Goal: Task Accomplishment & Management: Manage account settings

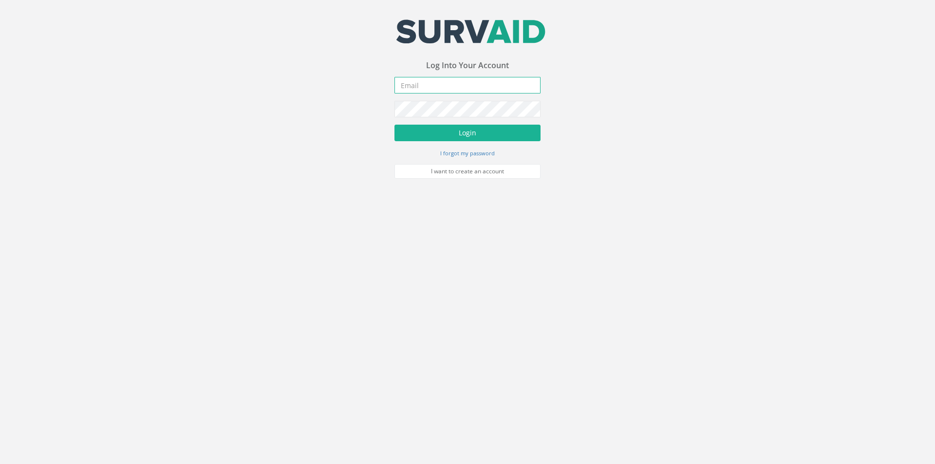
click at [413, 87] on input "email" at bounding box center [468, 85] width 146 height 17
type input "[EMAIL_ADDRESS][DOMAIN_NAME]"
click at [395, 125] on button "Login" at bounding box center [468, 133] width 146 height 17
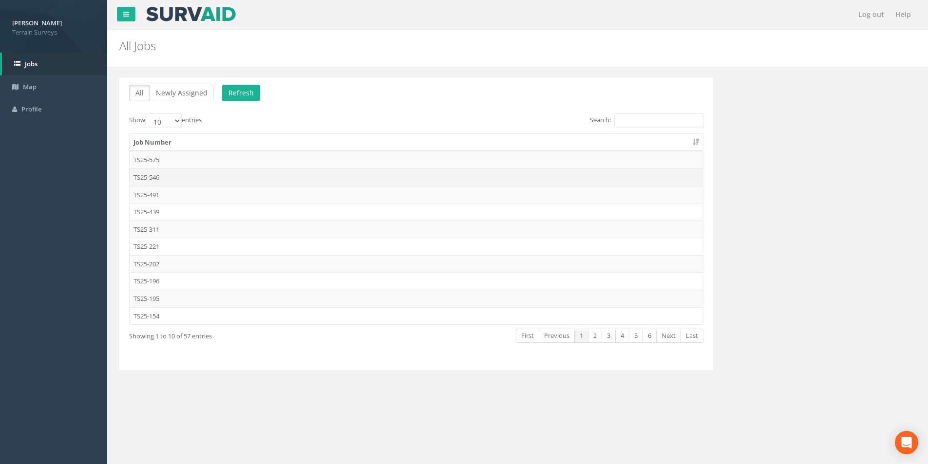
click at [240, 174] on td "TS25-546" at bounding box center [416, 178] width 573 height 18
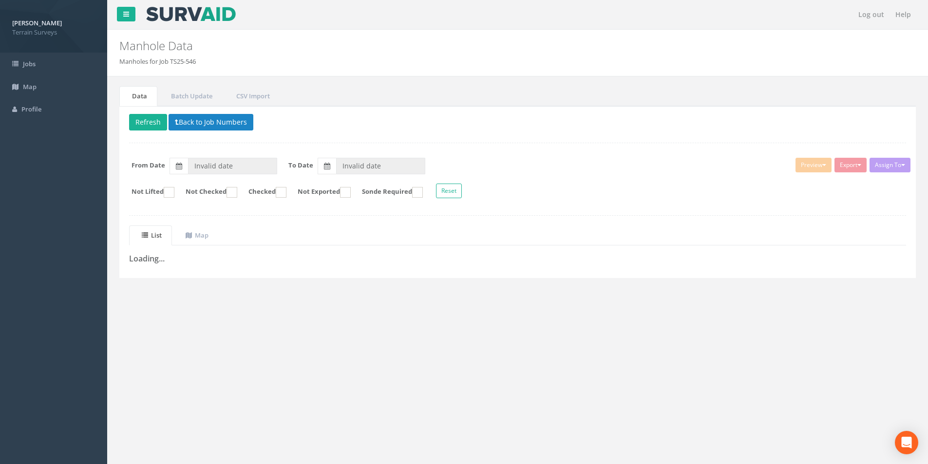
type input "[DATE]"
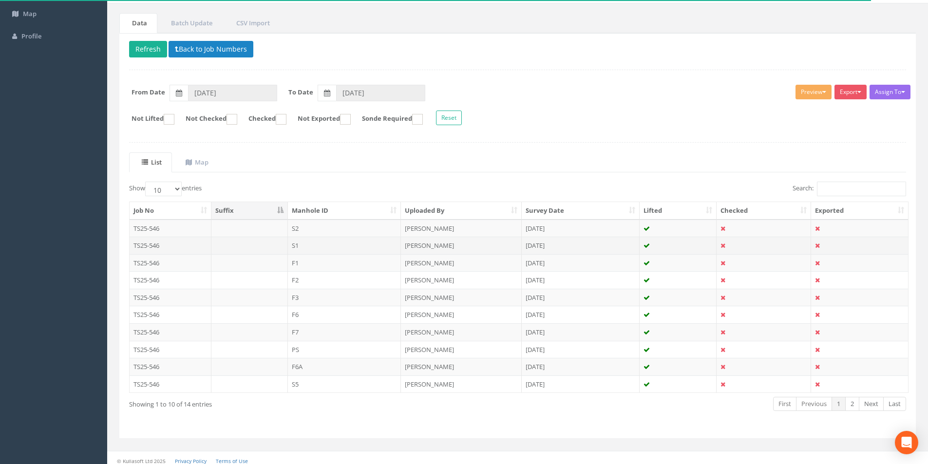
scroll to position [79, 0]
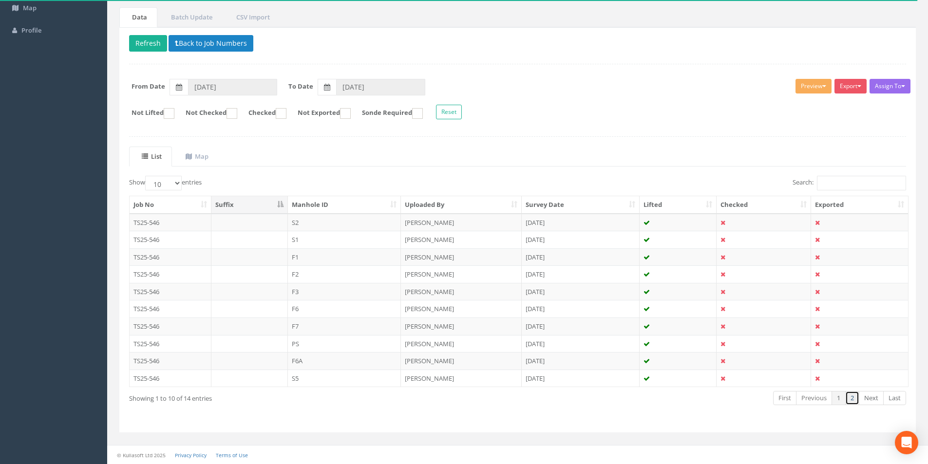
click at [856, 400] on link "2" at bounding box center [852, 398] width 14 height 14
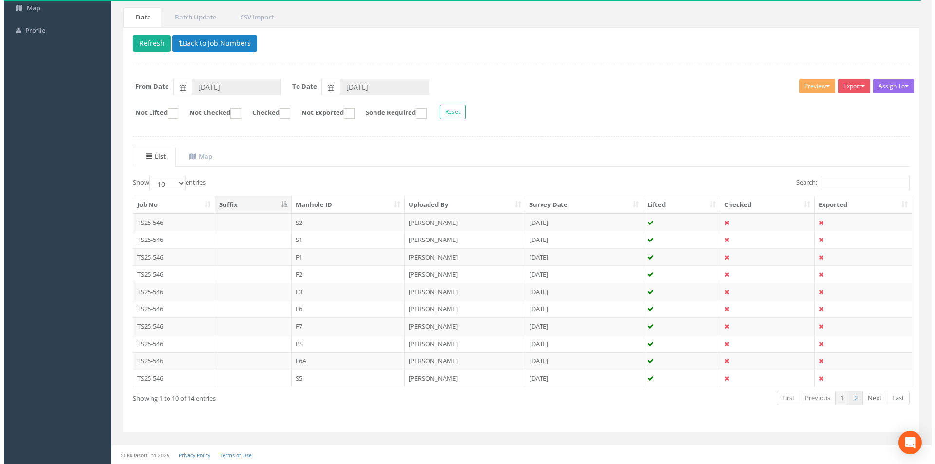
scroll to position [0, 0]
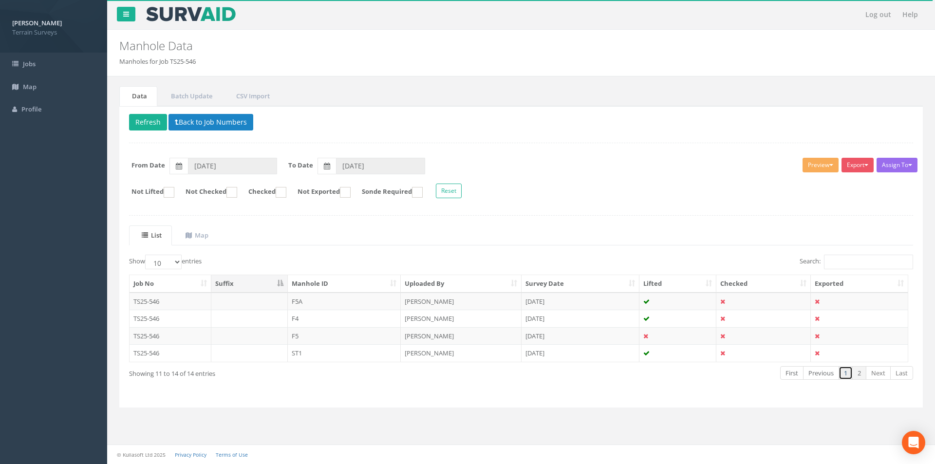
click at [845, 376] on link "1" at bounding box center [846, 373] width 14 height 14
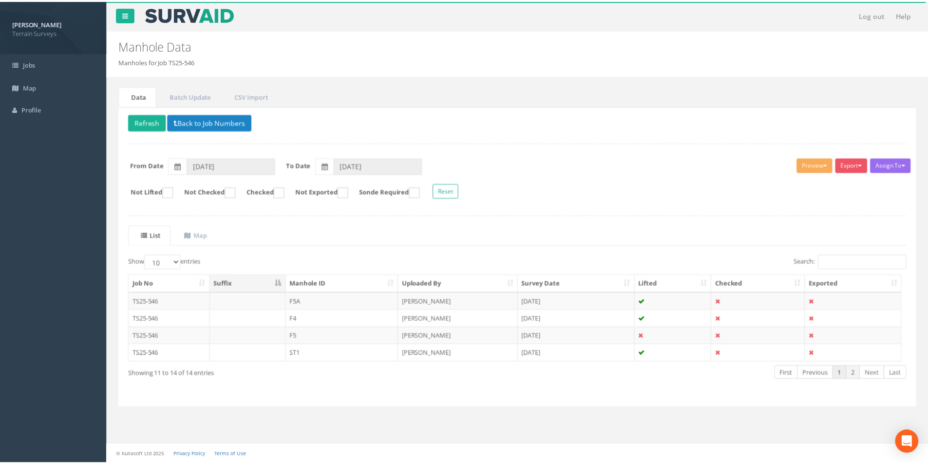
scroll to position [79, 0]
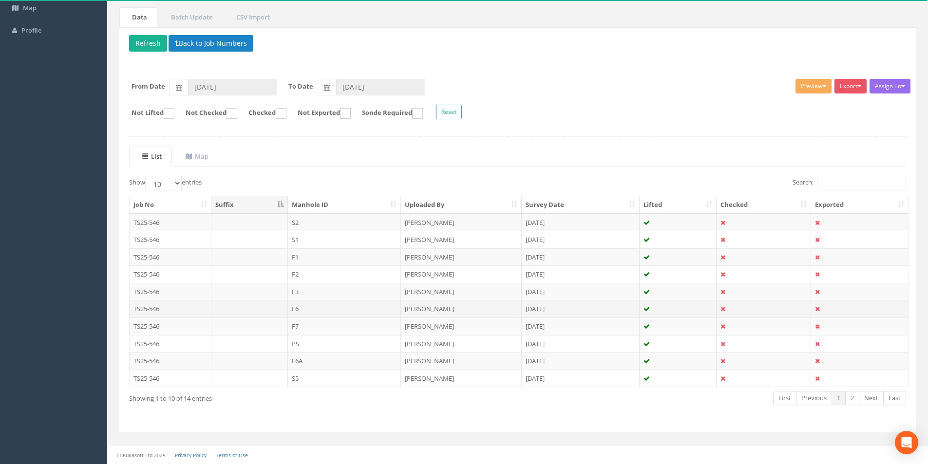
click at [318, 307] on td "F6" at bounding box center [345, 309] width 114 height 18
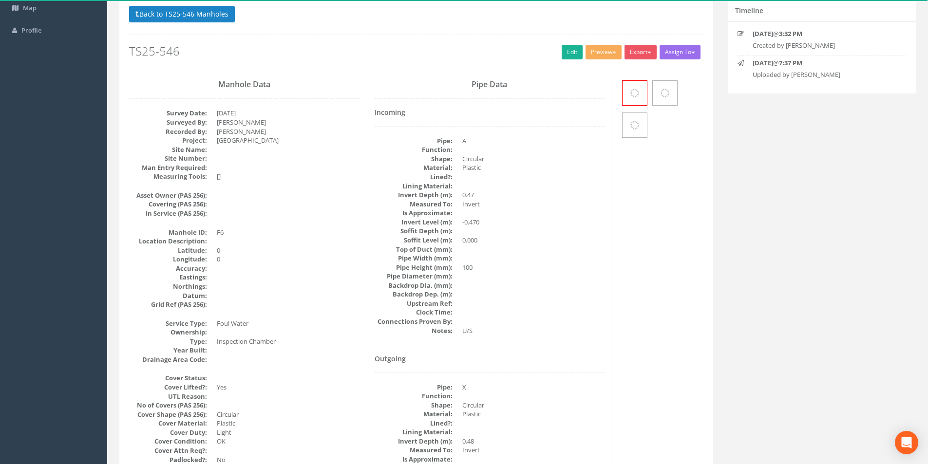
scroll to position [0, 0]
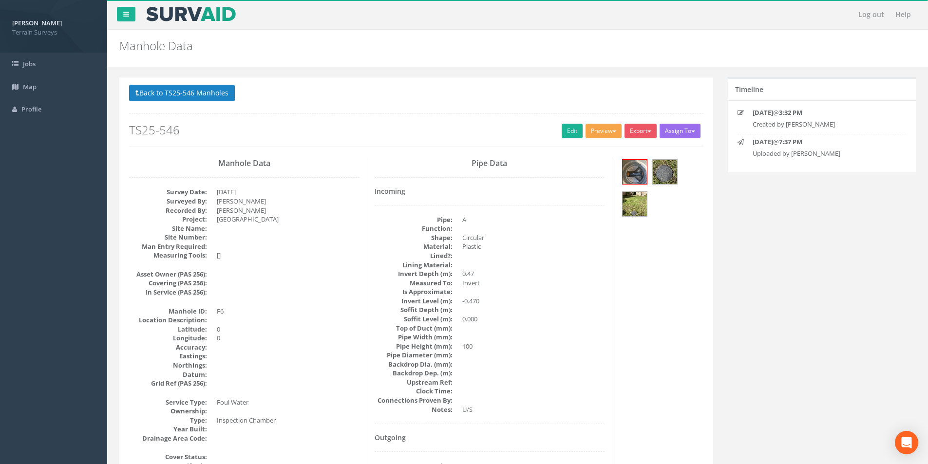
click at [606, 134] on button "Preview" at bounding box center [604, 131] width 36 height 15
click at [588, 164] on link "Terrain Manhole 3 Photo" at bounding box center [579, 168] width 87 height 15
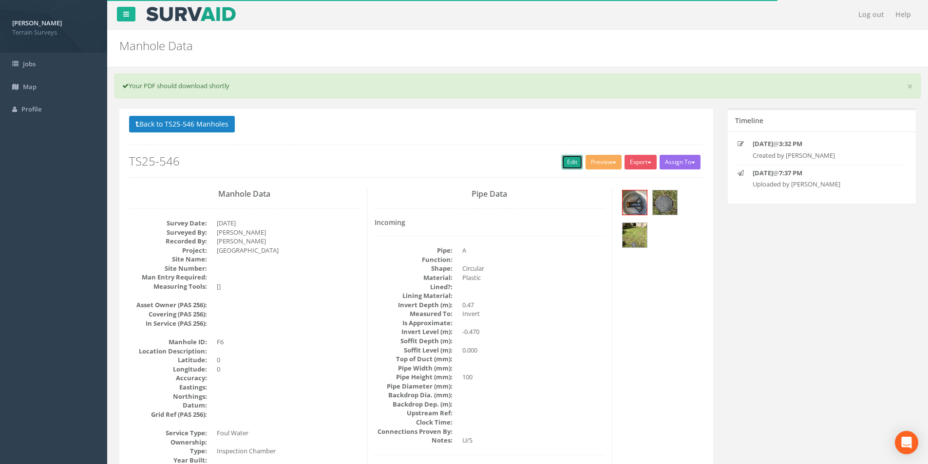
click at [567, 168] on link "Edit" at bounding box center [572, 162] width 21 height 15
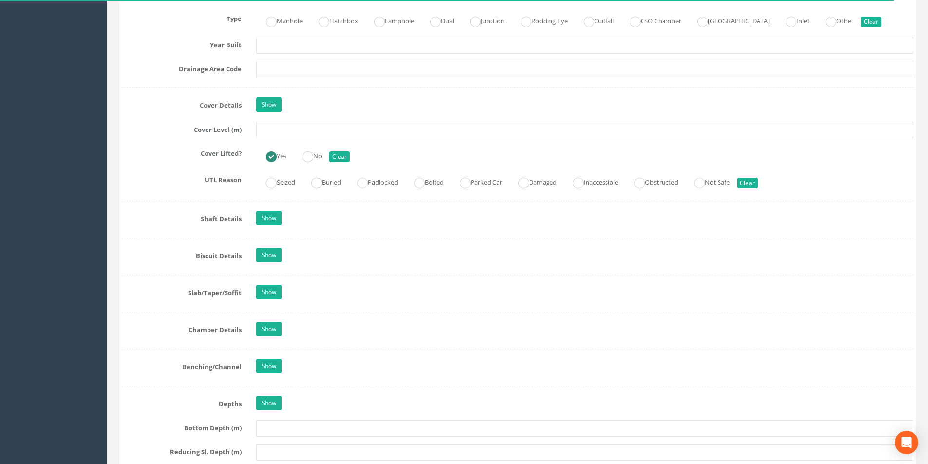
scroll to position [828, 0]
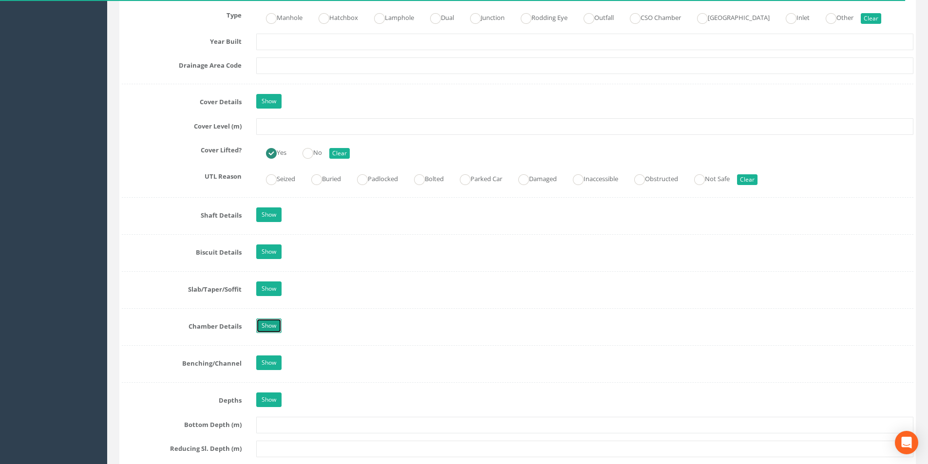
click at [271, 324] on link "Show" at bounding box center [268, 326] width 25 height 15
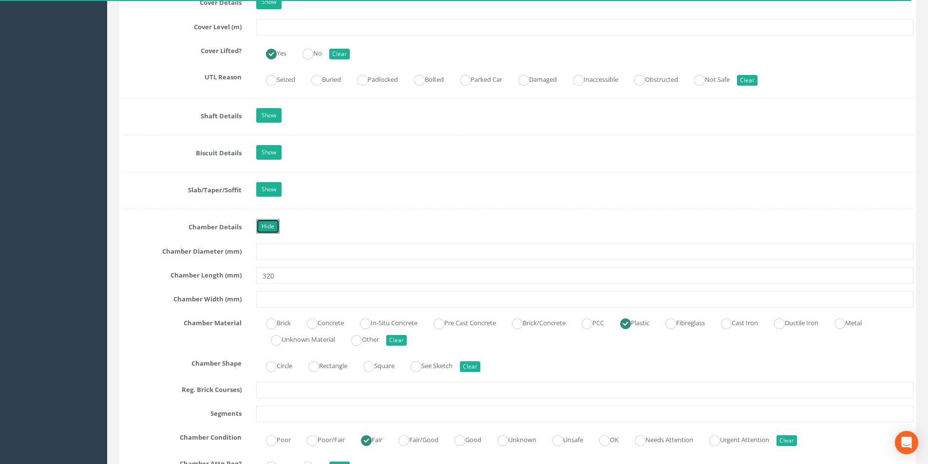
scroll to position [974, 0]
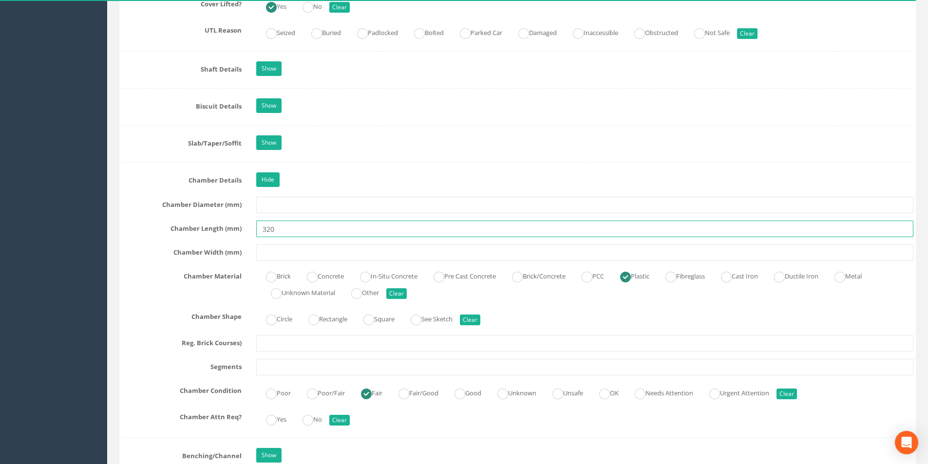
click at [290, 233] on input "320" at bounding box center [584, 229] width 657 height 17
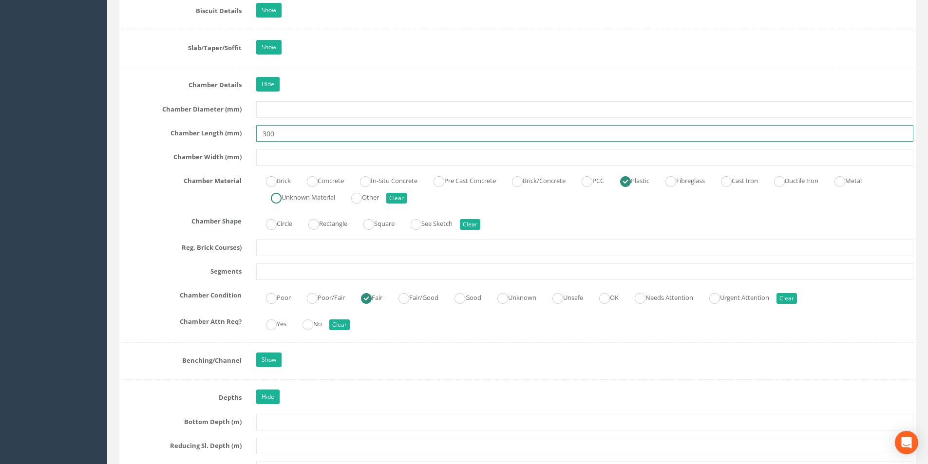
scroll to position [1072, 0]
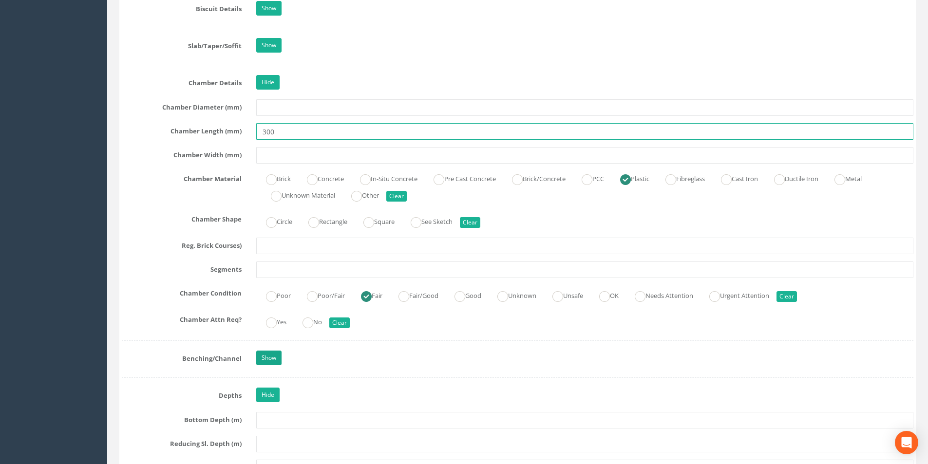
type input "300"
click at [266, 358] on link "Show" at bounding box center [268, 358] width 25 height 15
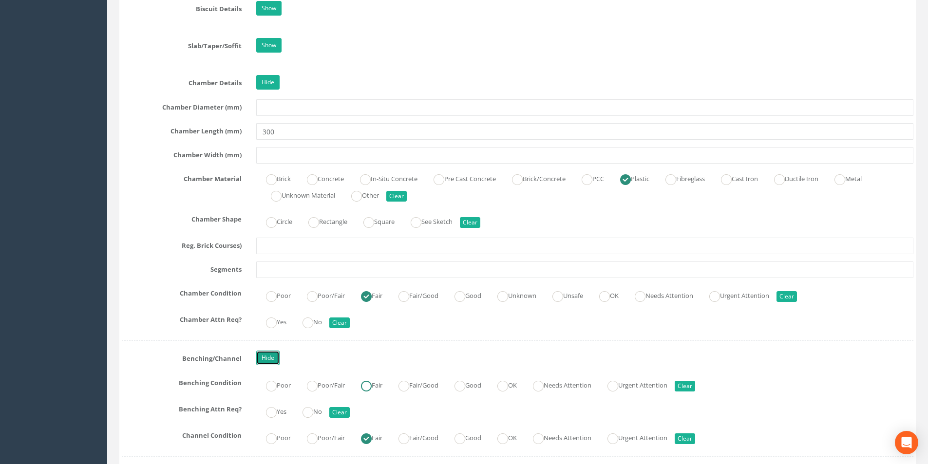
click at [372, 386] on ins at bounding box center [366, 386] width 11 height 11
radio input "true"
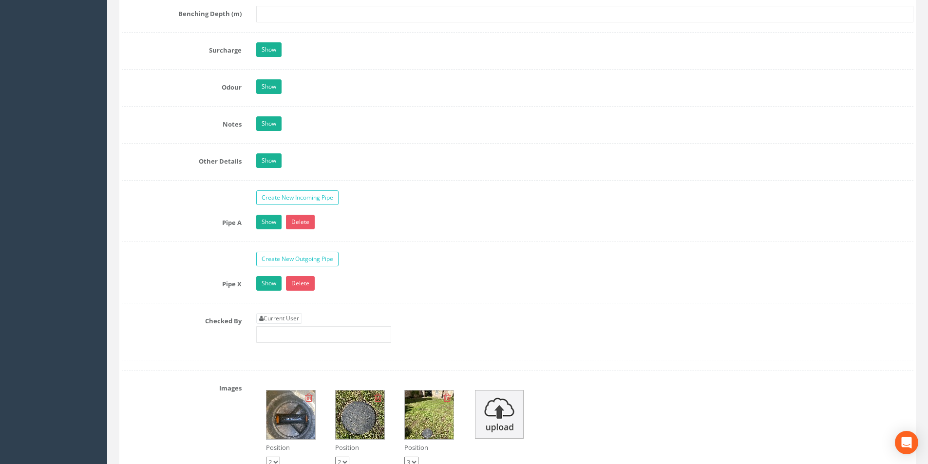
scroll to position [1754, 0]
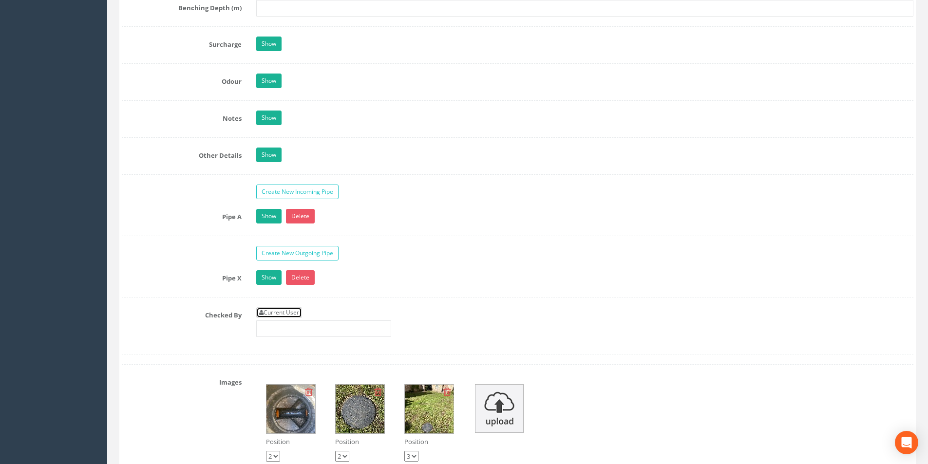
click at [295, 310] on link "Current User" at bounding box center [279, 312] width 46 height 11
type input "[PERSON_NAME]"
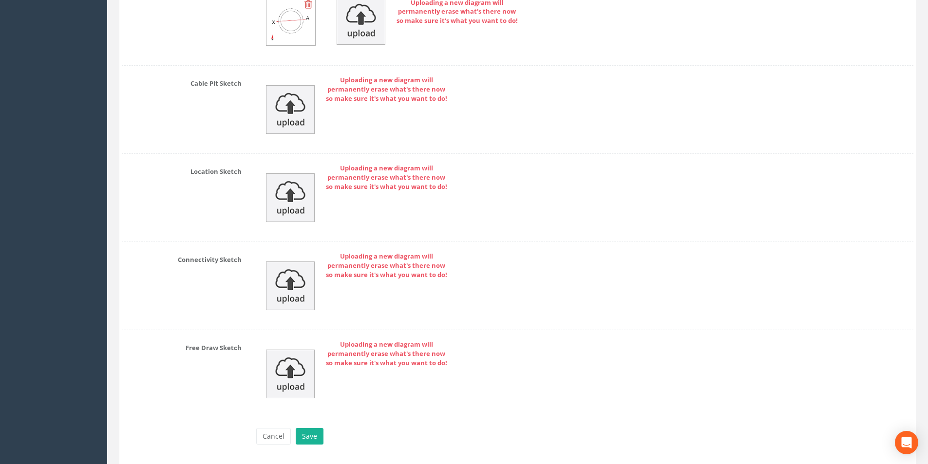
scroll to position [2424, 0]
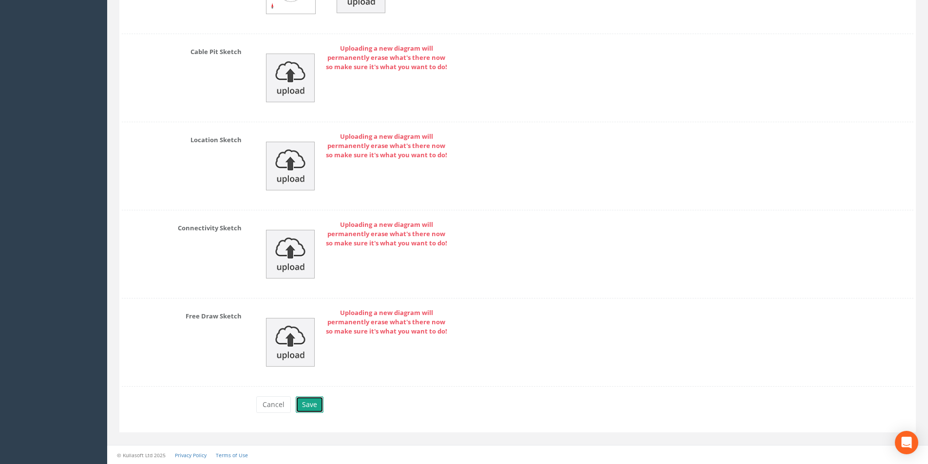
click at [310, 402] on button "Save" at bounding box center [310, 405] width 28 height 17
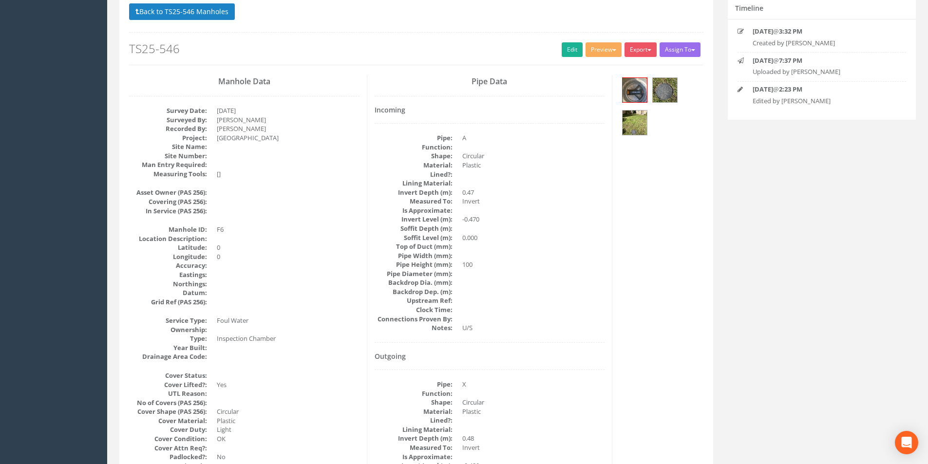
scroll to position [0, 0]
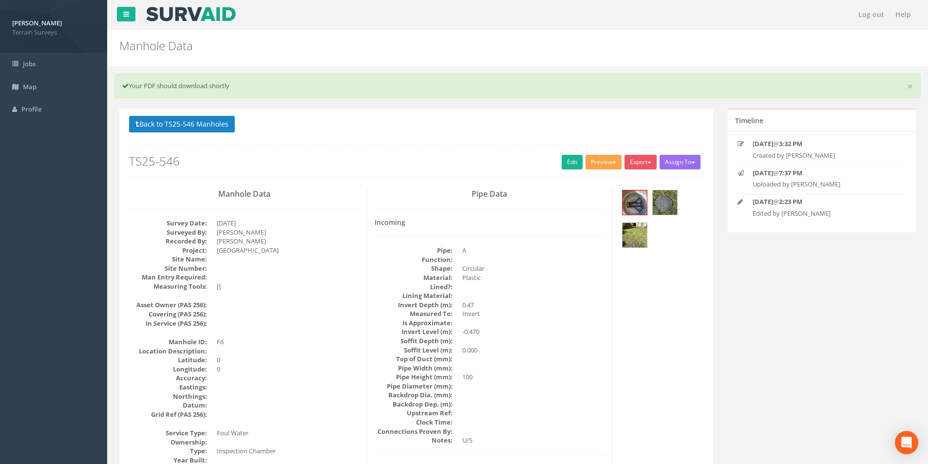
click at [611, 167] on button "Preview" at bounding box center [604, 162] width 36 height 15
click at [582, 197] on link "Terrain Manhole 3 Photo" at bounding box center [579, 199] width 87 height 15
click at [591, 164] on button "Preview" at bounding box center [604, 162] width 36 height 15
click at [577, 197] on link "Terrain Manhole 3 Photo" at bounding box center [579, 199] width 87 height 15
click at [203, 134] on p "Back to TS25-546 Manholes Back to Map" at bounding box center [416, 125] width 574 height 19
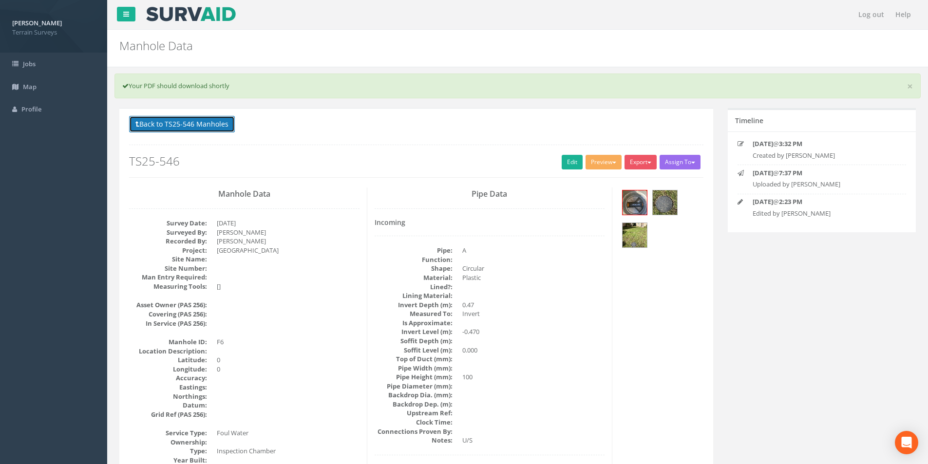
click at [203, 129] on button "Back to TS25-546 Manholes" at bounding box center [182, 124] width 106 height 17
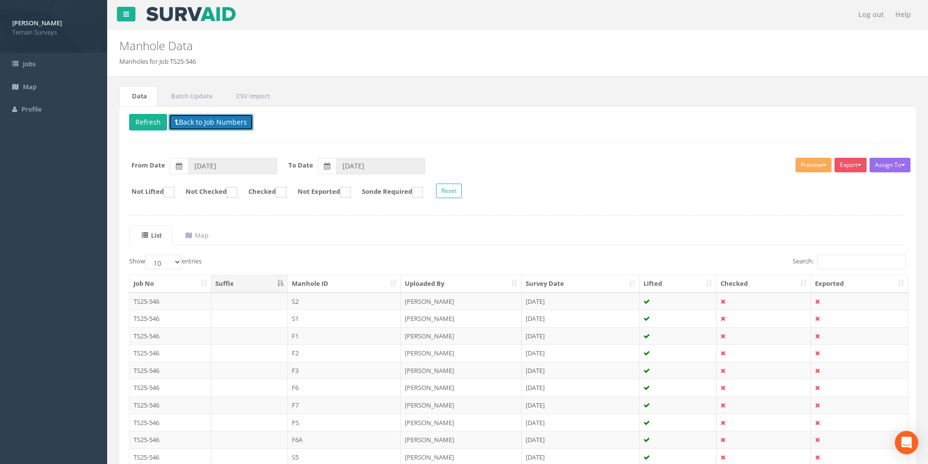
click at [217, 123] on button "Back to Job Numbers" at bounding box center [211, 122] width 85 height 17
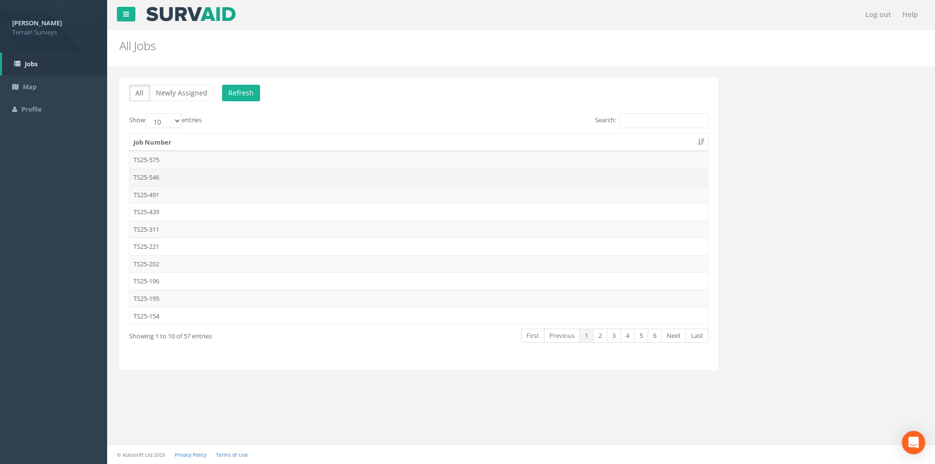
click at [166, 179] on td "TS25-546" at bounding box center [419, 178] width 579 height 18
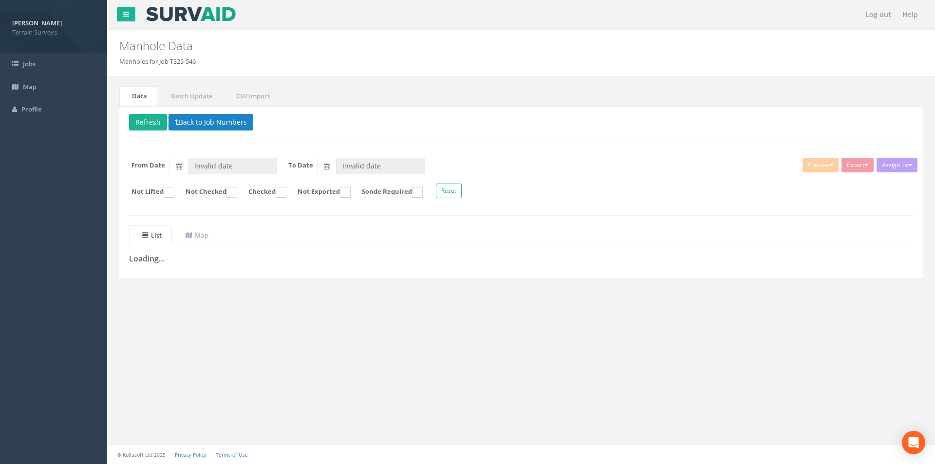
type input "[DATE]"
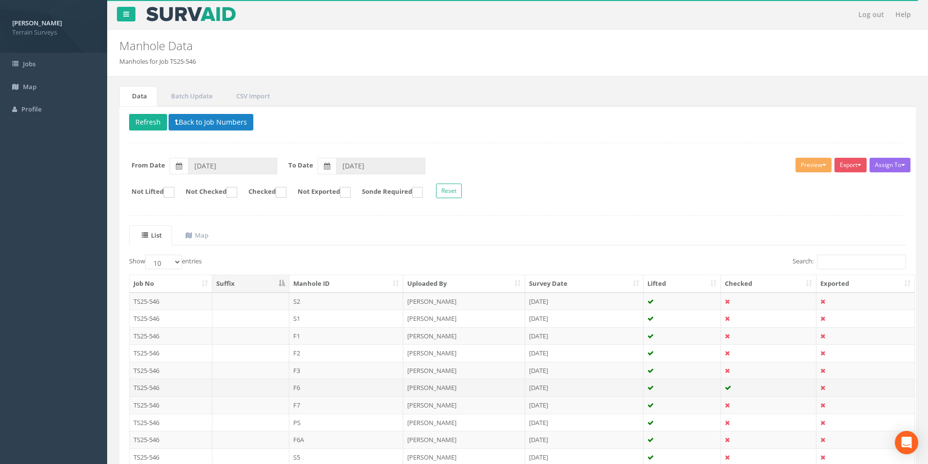
click at [343, 388] on td "F6" at bounding box center [346, 388] width 115 height 18
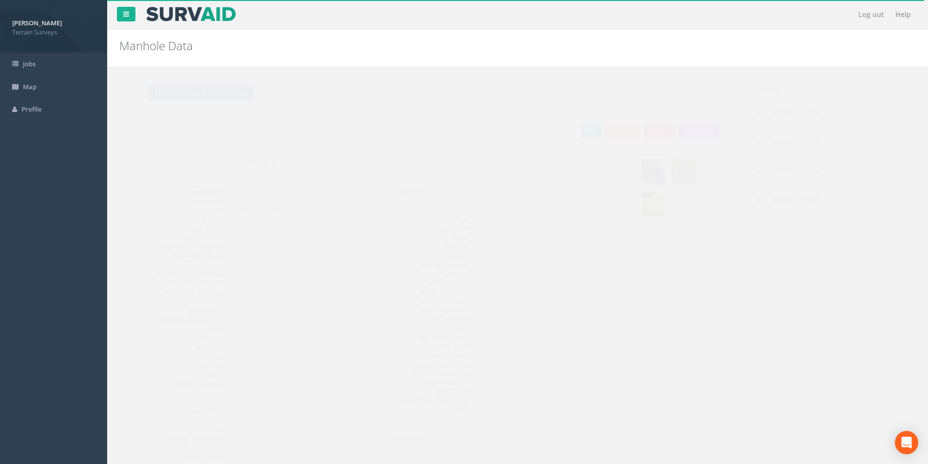
click at [603, 134] on button "Preview" at bounding box center [604, 131] width 36 height 15
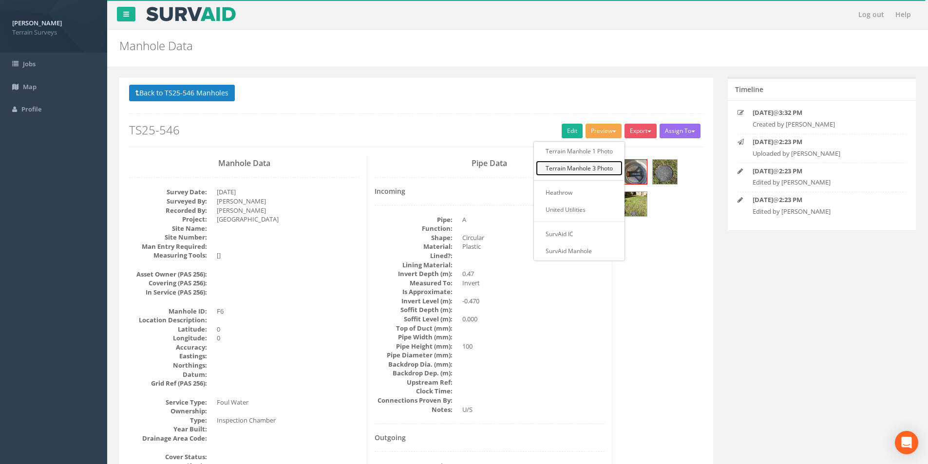
click at [589, 167] on link "Terrain Manhole 3 Photo" at bounding box center [579, 168] width 87 height 15
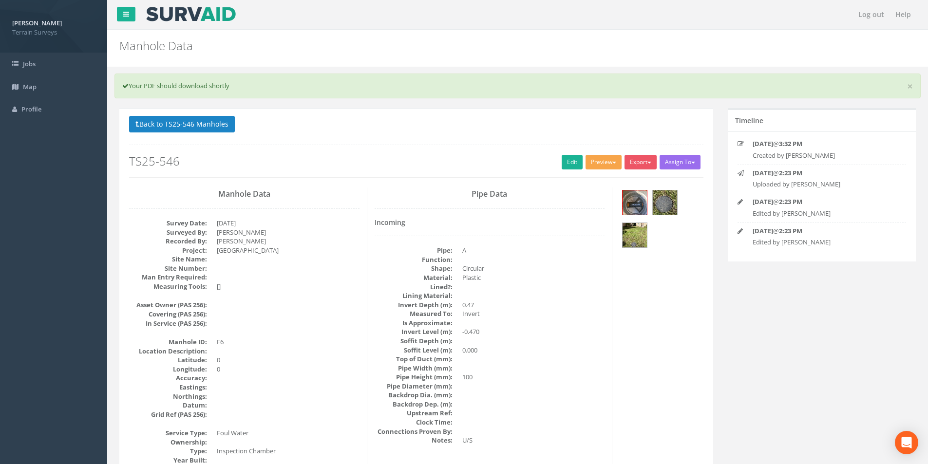
click at [608, 161] on button "Preview" at bounding box center [604, 162] width 36 height 15
click at [637, 160] on button "Export" at bounding box center [641, 162] width 32 height 15
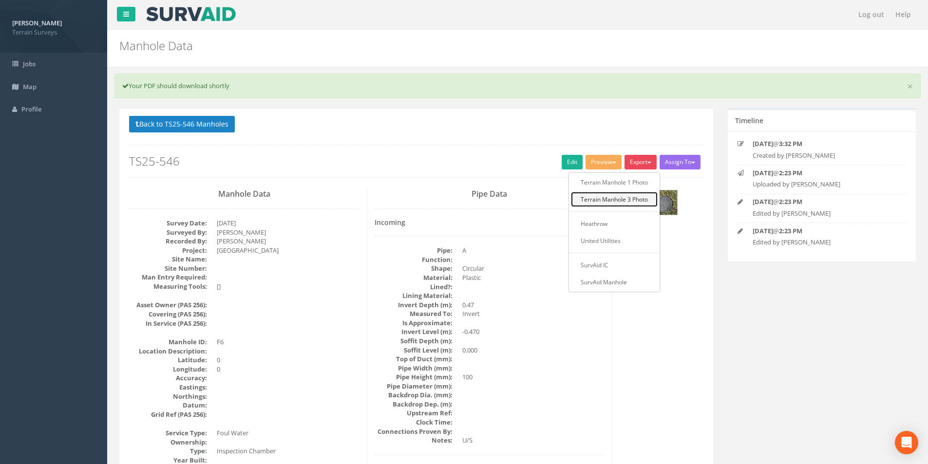
click at [611, 197] on link "Terrain Manhole 3 Photo" at bounding box center [614, 199] width 87 height 15
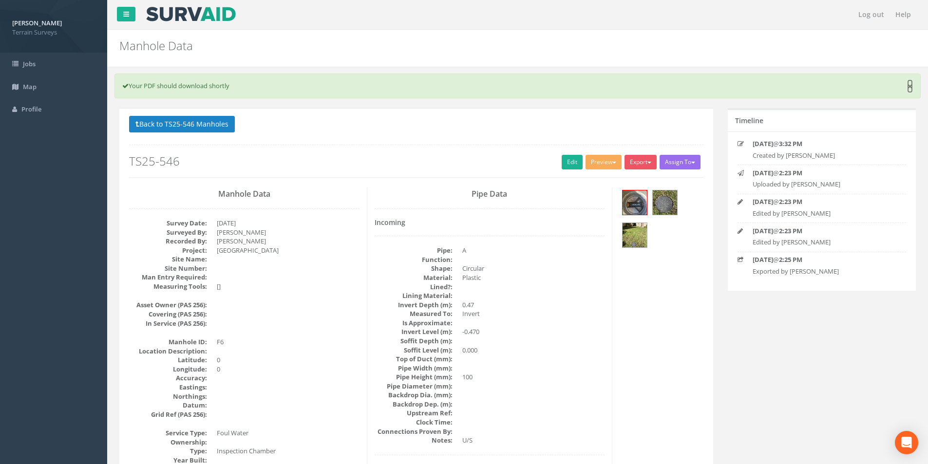
click at [913, 84] on link "×" at bounding box center [910, 86] width 6 height 10
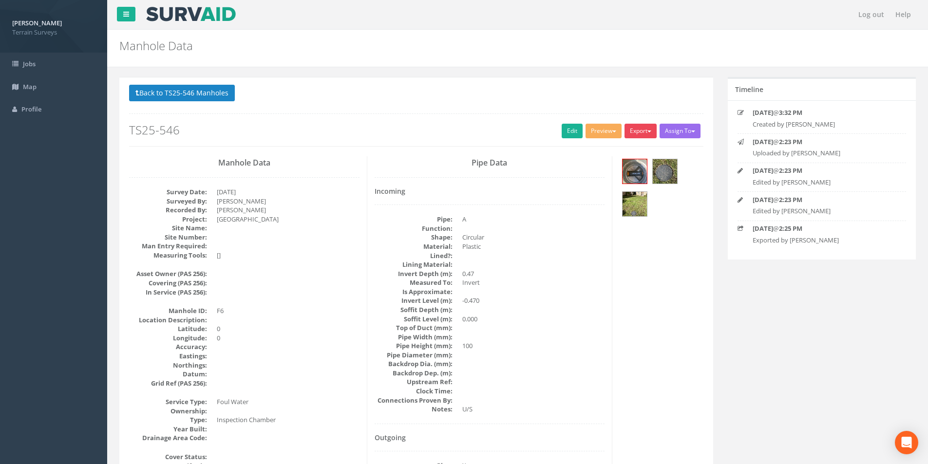
click at [635, 131] on button "Export" at bounding box center [641, 131] width 32 height 15
click at [627, 166] on link "Terrain Manhole 3 Photo" at bounding box center [614, 168] width 87 height 15
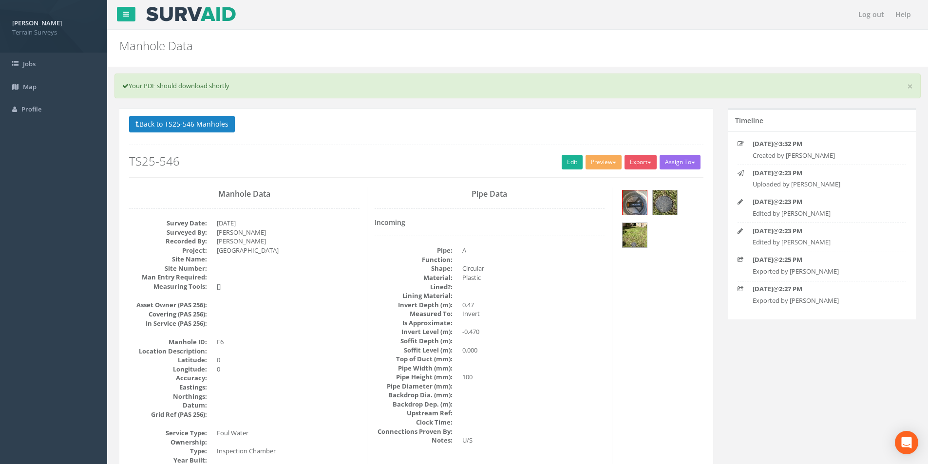
click at [555, 162] on h2 "TS25-546" at bounding box center [416, 161] width 574 height 13
click at [562, 161] on link "Edit" at bounding box center [572, 162] width 21 height 15
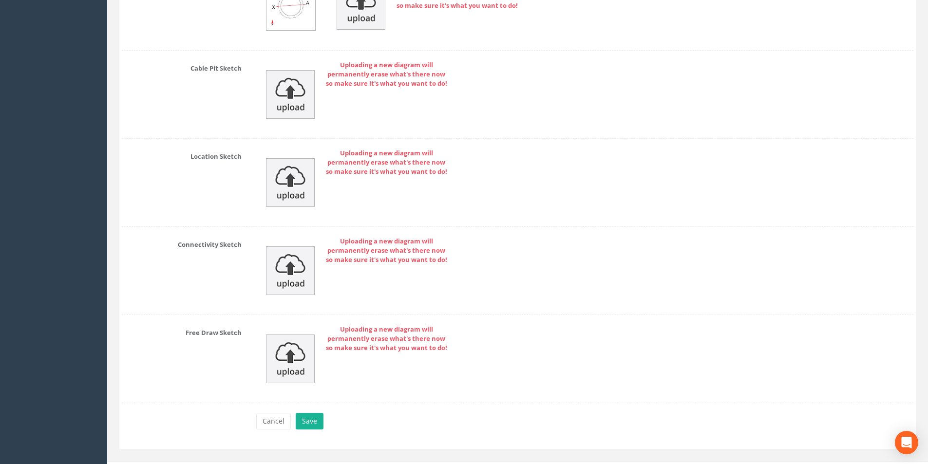
scroll to position [2106, 0]
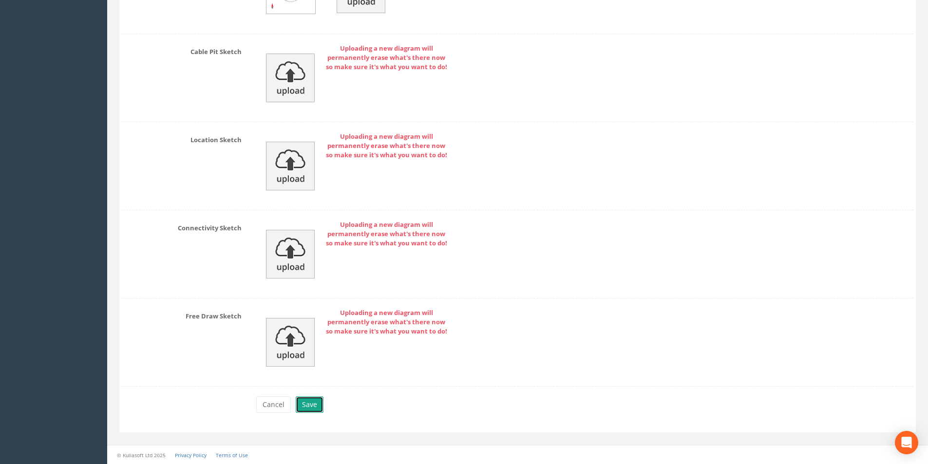
click at [318, 409] on button "Save" at bounding box center [310, 405] width 28 height 17
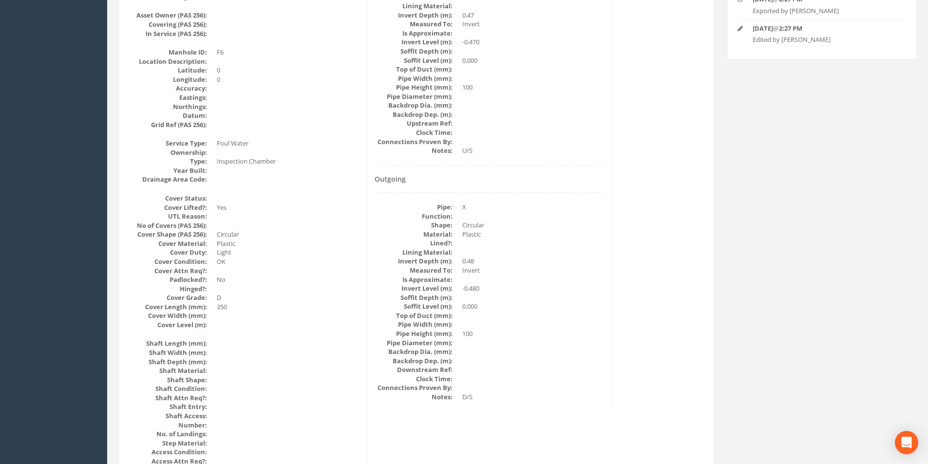
scroll to position [0, 0]
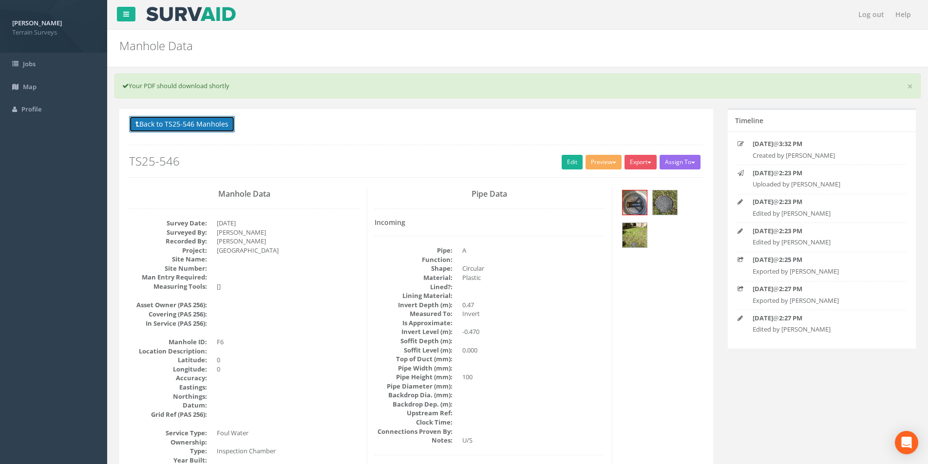
click at [216, 130] on button "Back to TS25-546 Manholes" at bounding box center [182, 124] width 106 height 17
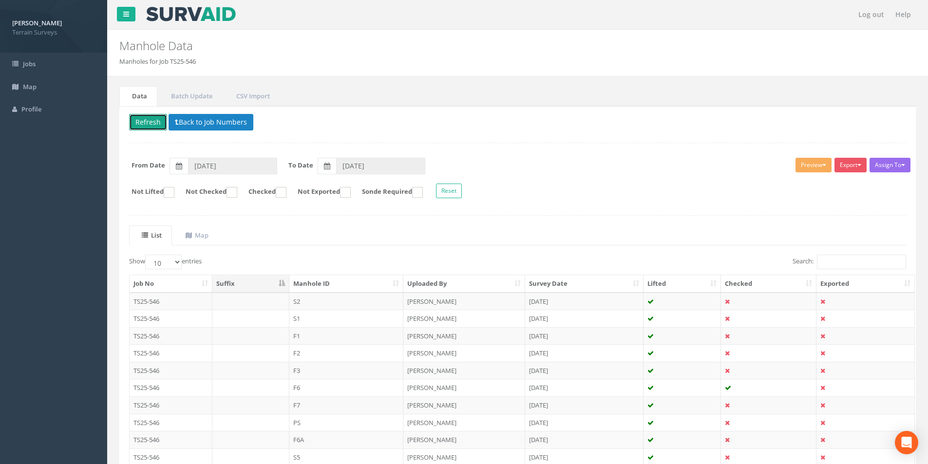
click at [144, 117] on button "Refresh" at bounding box center [148, 122] width 38 height 17
click at [151, 126] on button "Refresh" at bounding box center [148, 122] width 38 height 17
click at [214, 124] on button "Back to Job Numbers" at bounding box center [211, 122] width 85 height 17
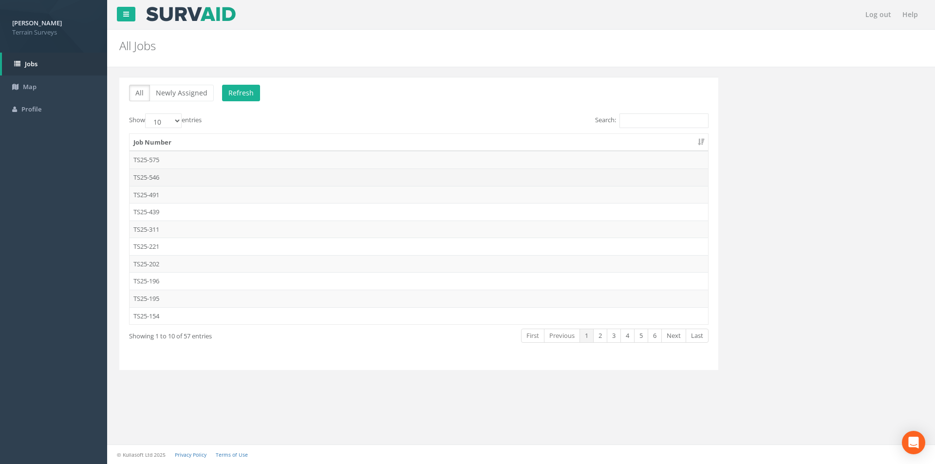
click at [168, 179] on td "TS25-546" at bounding box center [419, 178] width 579 height 18
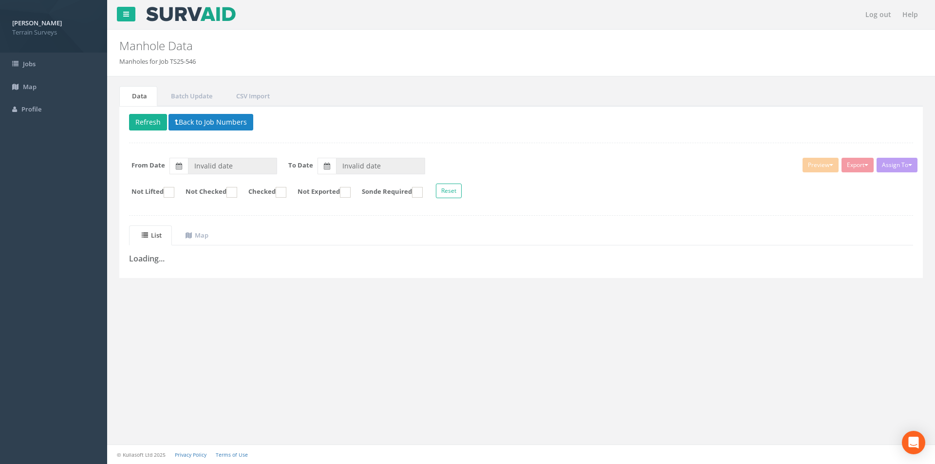
type input "[DATE]"
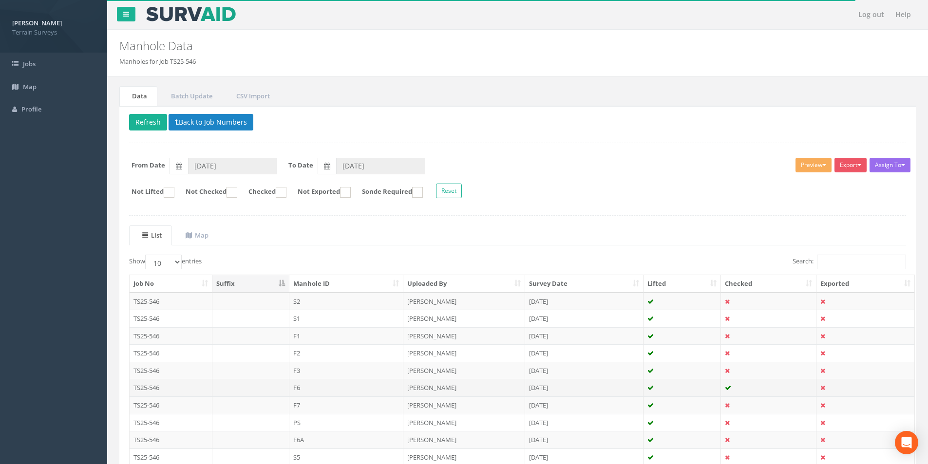
click at [775, 389] on td at bounding box center [768, 388] width 95 height 18
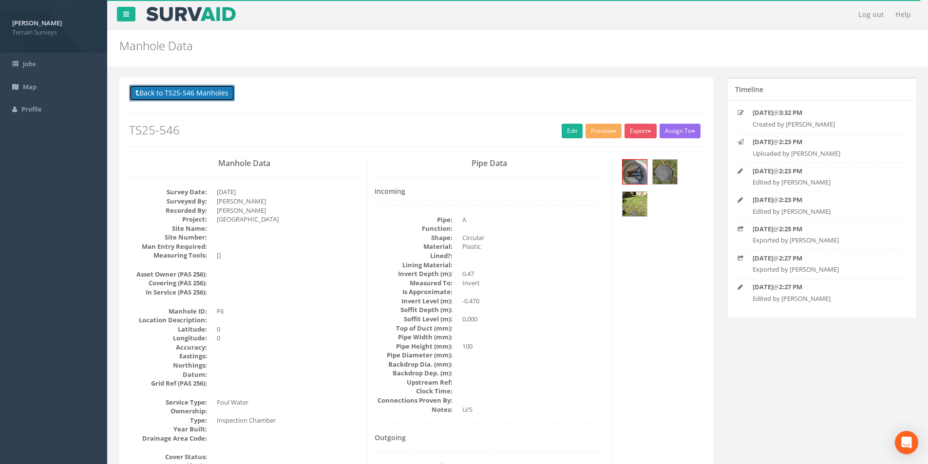
click at [217, 99] on button "Back to TS25-546 Manholes" at bounding box center [182, 93] width 106 height 17
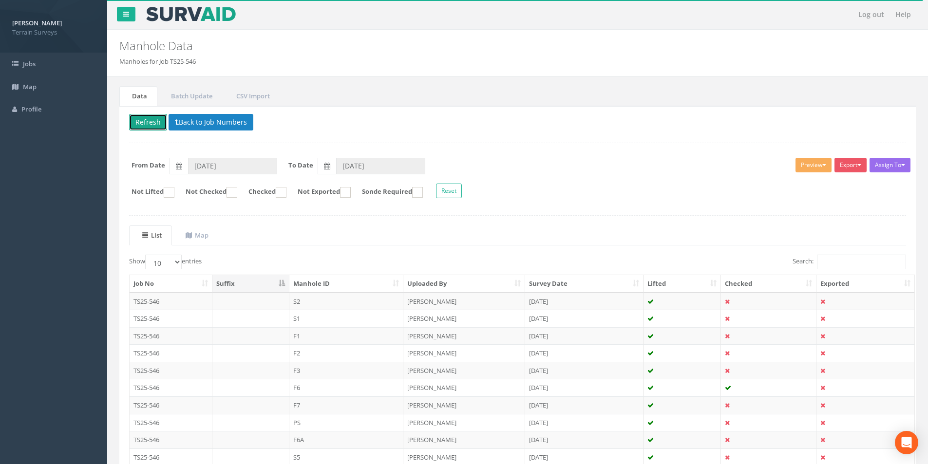
click at [140, 121] on button "Refresh" at bounding box center [148, 122] width 38 height 17
click at [334, 410] on td "F7" at bounding box center [346, 406] width 115 height 18
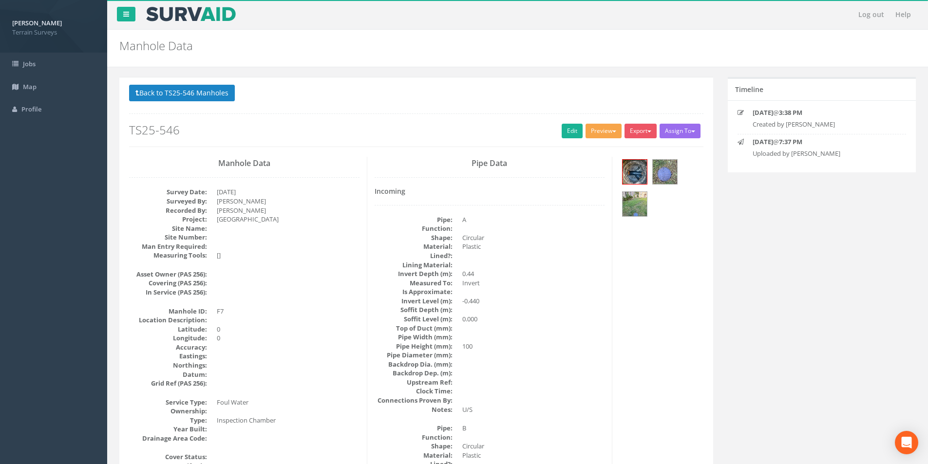
click at [596, 135] on button "Preview" at bounding box center [604, 131] width 36 height 15
click at [590, 165] on link "Terrain Manhole 3 Photo" at bounding box center [579, 168] width 87 height 15
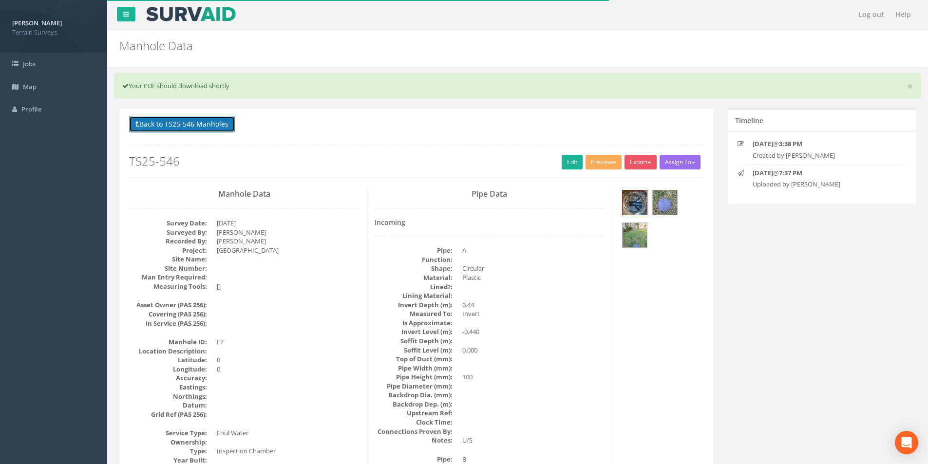
click at [196, 129] on button "Back to TS25-546 Manholes" at bounding box center [182, 124] width 106 height 17
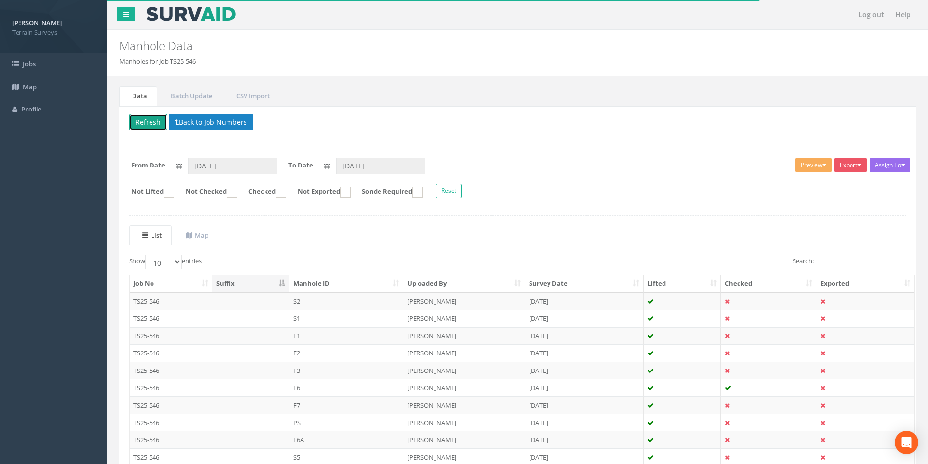
click at [147, 126] on button "Refresh" at bounding box center [148, 122] width 38 height 17
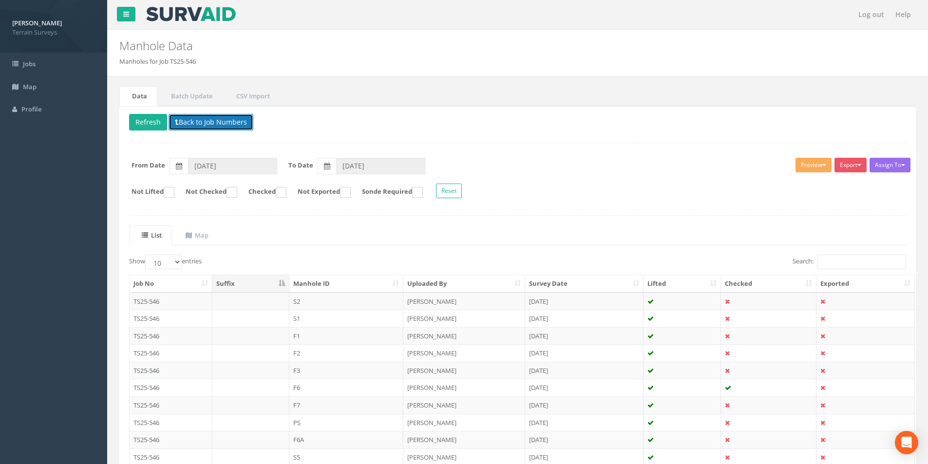
click at [235, 127] on button "Back to Job Numbers" at bounding box center [211, 122] width 85 height 17
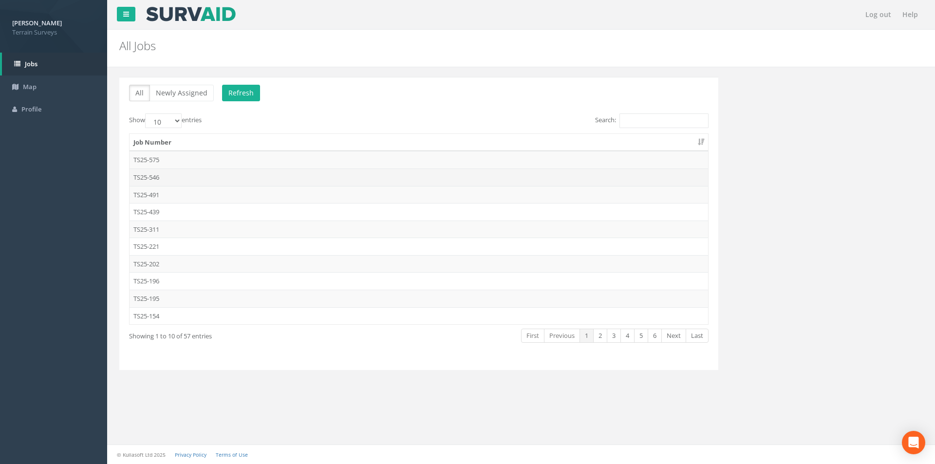
click at [214, 179] on td "TS25-546" at bounding box center [419, 178] width 579 height 18
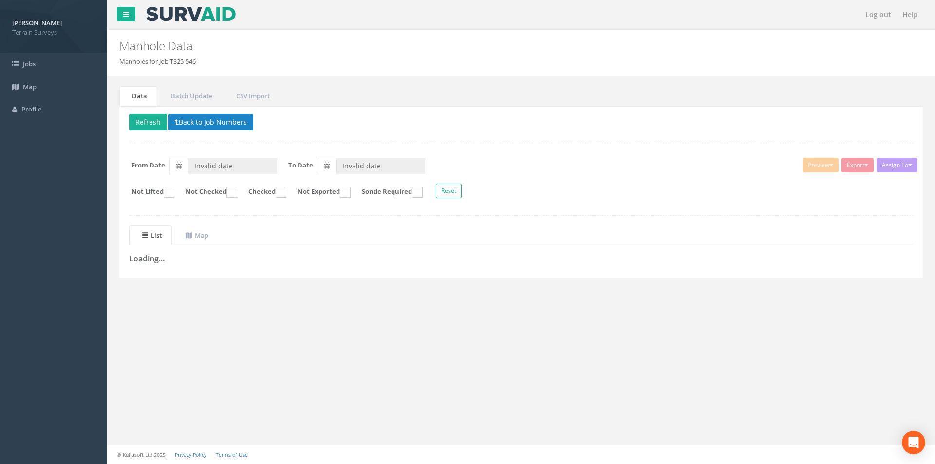
type input "[DATE]"
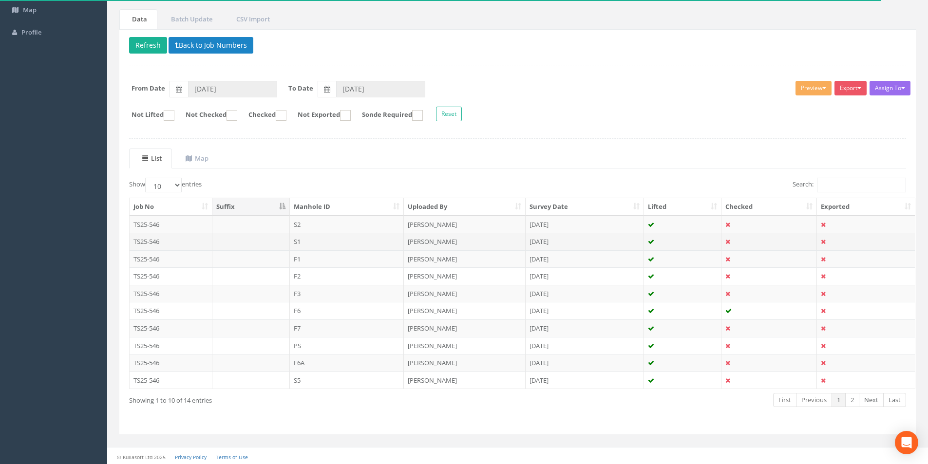
scroll to position [79, 0]
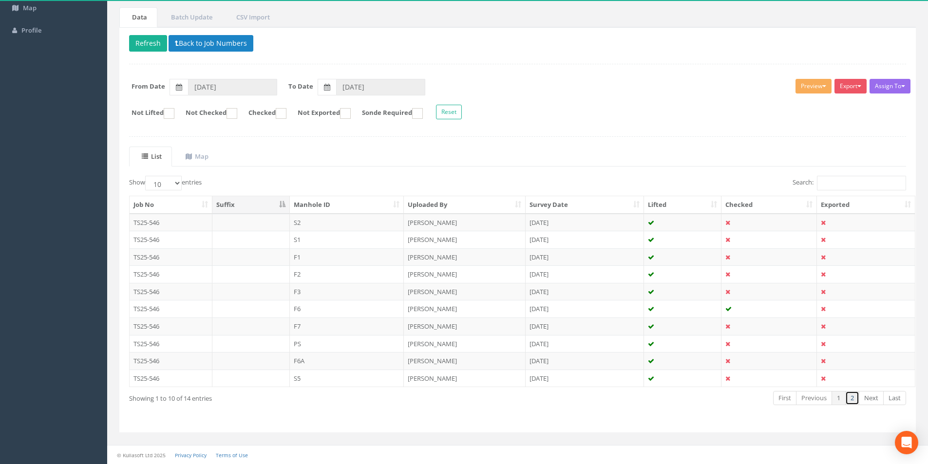
click at [853, 401] on link "2" at bounding box center [852, 398] width 14 height 14
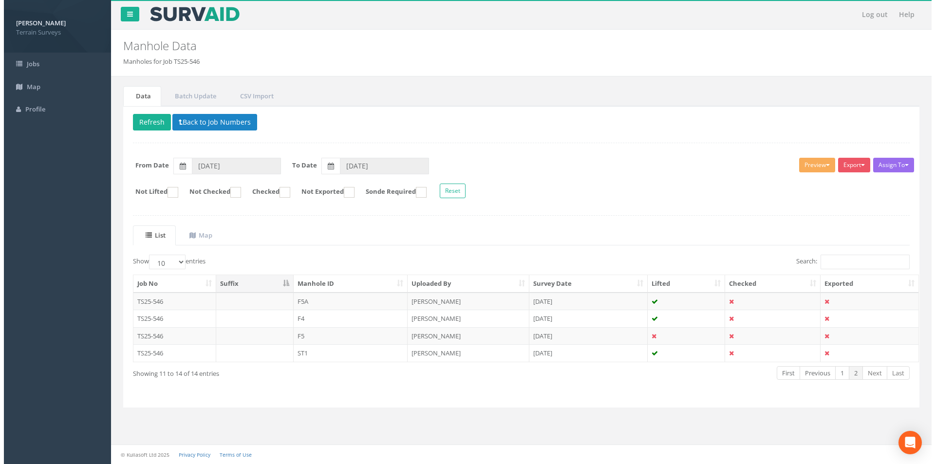
scroll to position [0, 0]
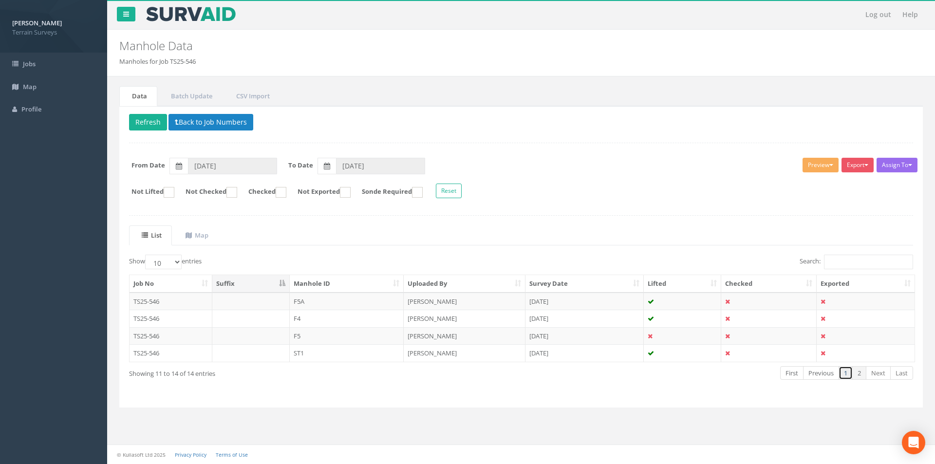
click at [844, 375] on link "1" at bounding box center [846, 373] width 14 height 14
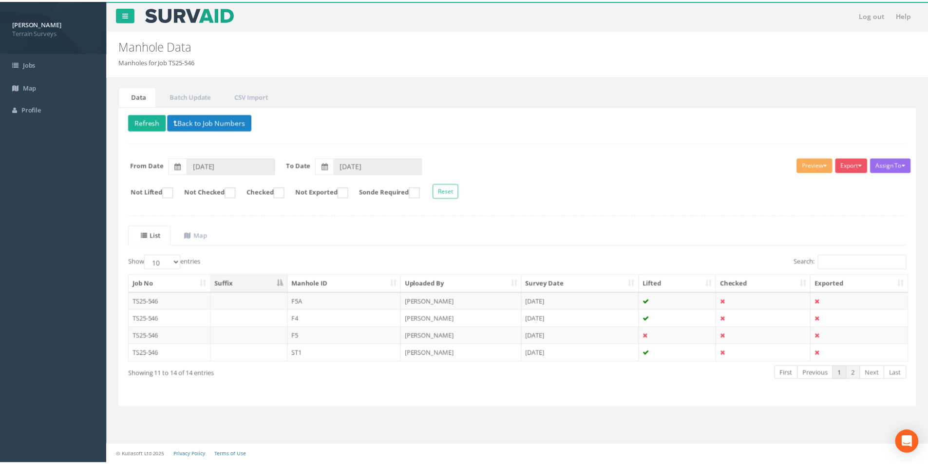
scroll to position [79, 0]
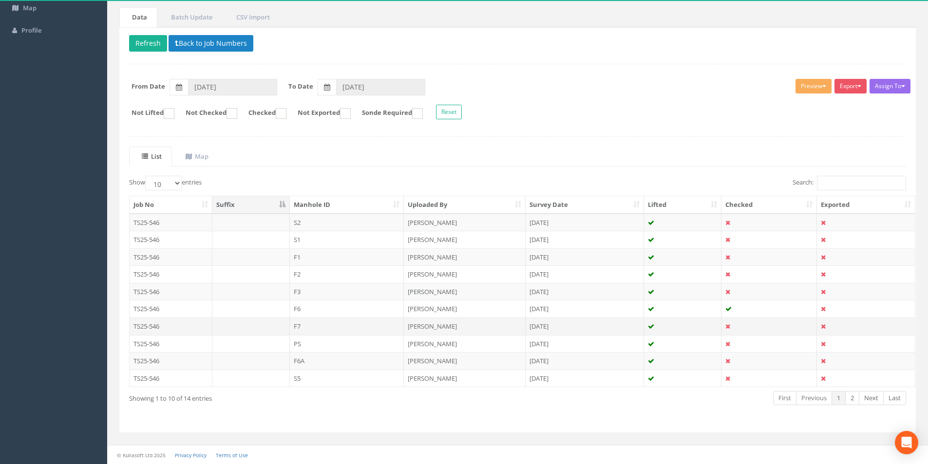
click at [363, 324] on td "F7" at bounding box center [347, 327] width 115 height 18
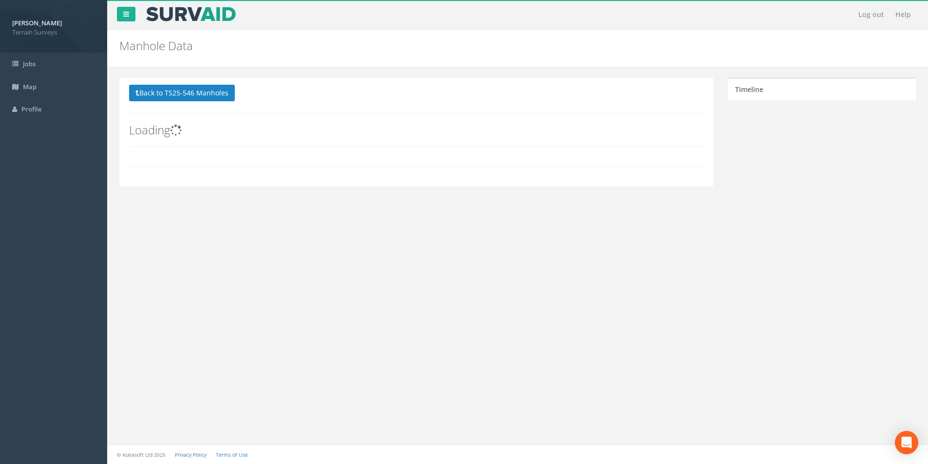
scroll to position [0, 0]
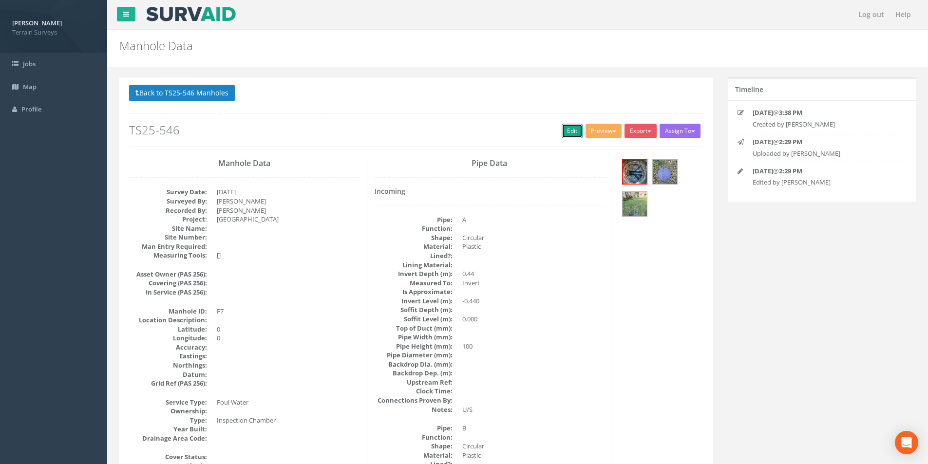
click at [570, 133] on link "Edit" at bounding box center [572, 131] width 21 height 15
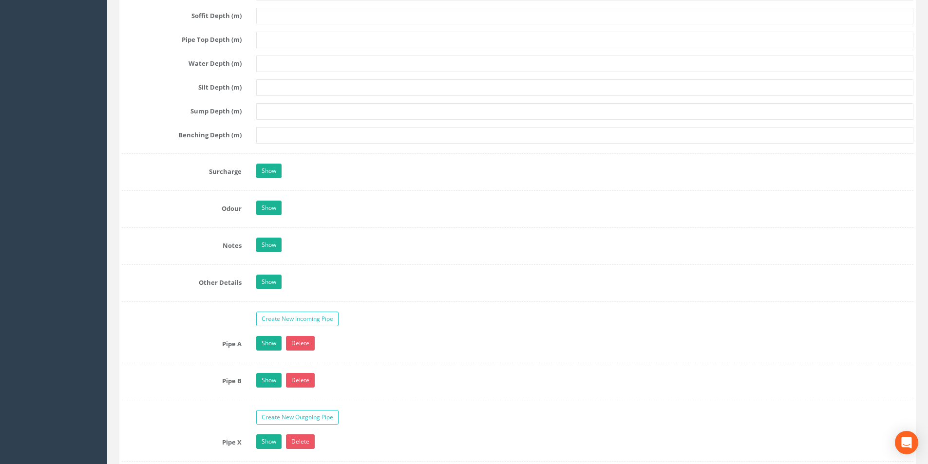
scroll to position [1510, 0]
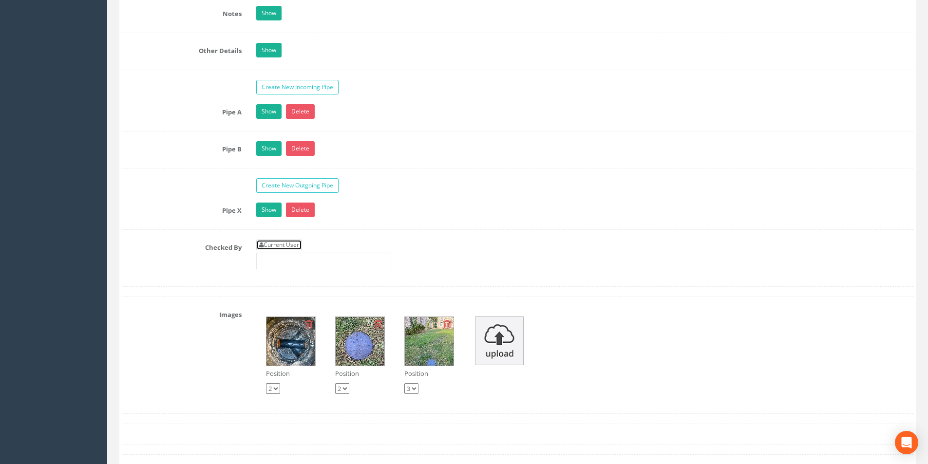
click at [290, 249] on link "Current User" at bounding box center [279, 245] width 46 height 11
type input "[PERSON_NAME]"
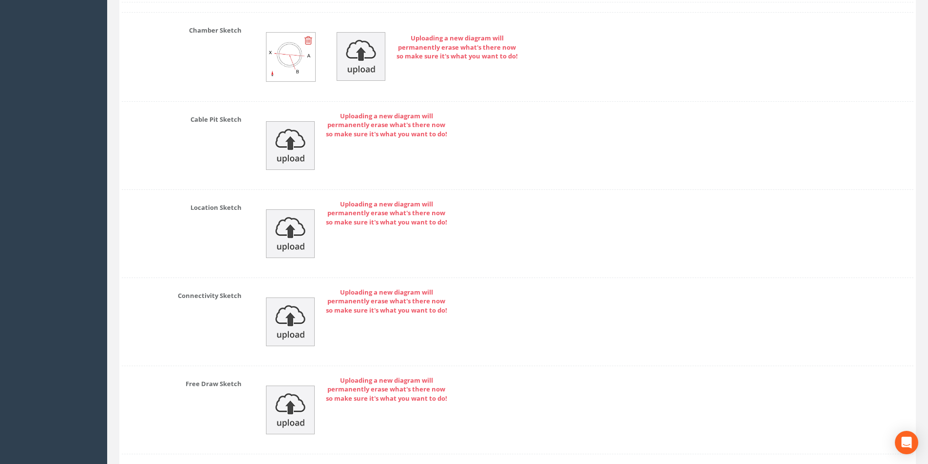
scroll to position [2113, 0]
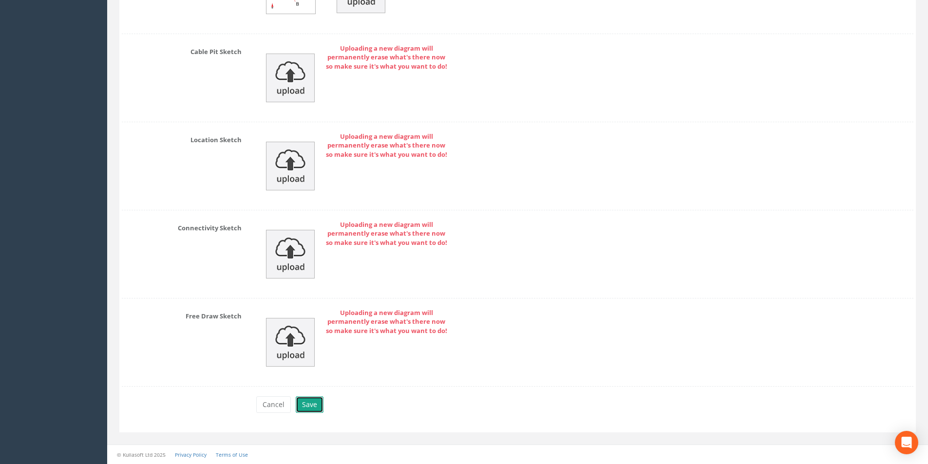
click at [313, 408] on button "Save" at bounding box center [310, 405] width 28 height 17
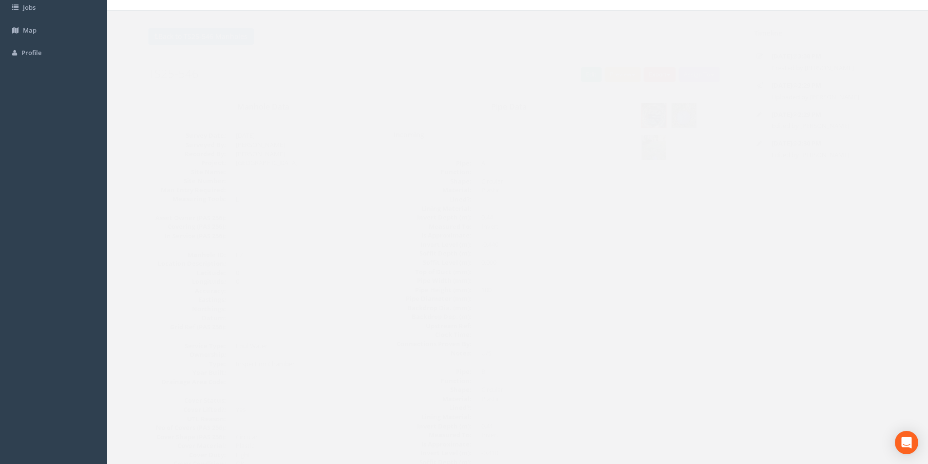
scroll to position [0, 0]
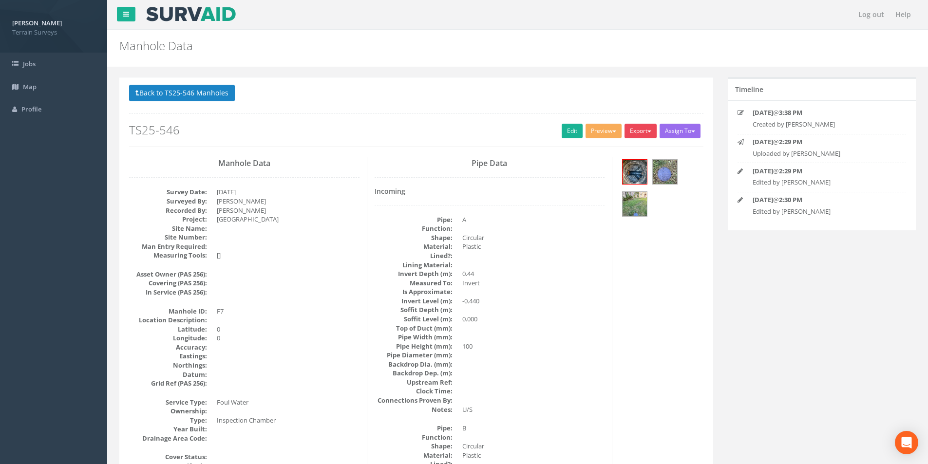
click at [643, 134] on button "Export" at bounding box center [641, 131] width 32 height 15
click at [626, 167] on link "Terrain Manhole 3 Photo" at bounding box center [614, 168] width 87 height 15
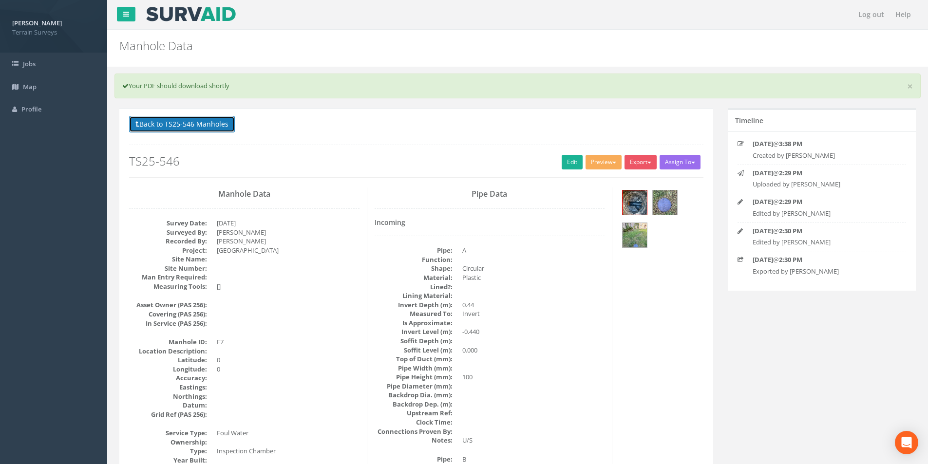
click at [200, 128] on button "Back to TS25-546 Manholes" at bounding box center [182, 124] width 106 height 17
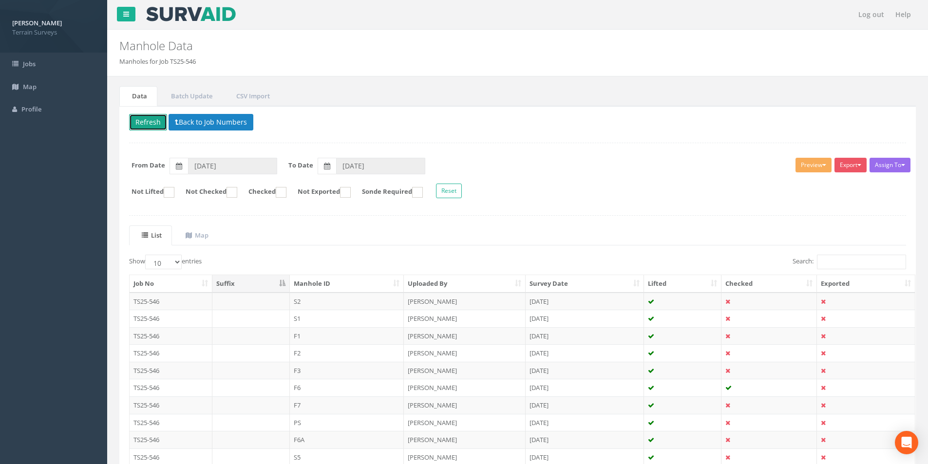
click at [148, 117] on button "Refresh" at bounding box center [148, 122] width 38 height 17
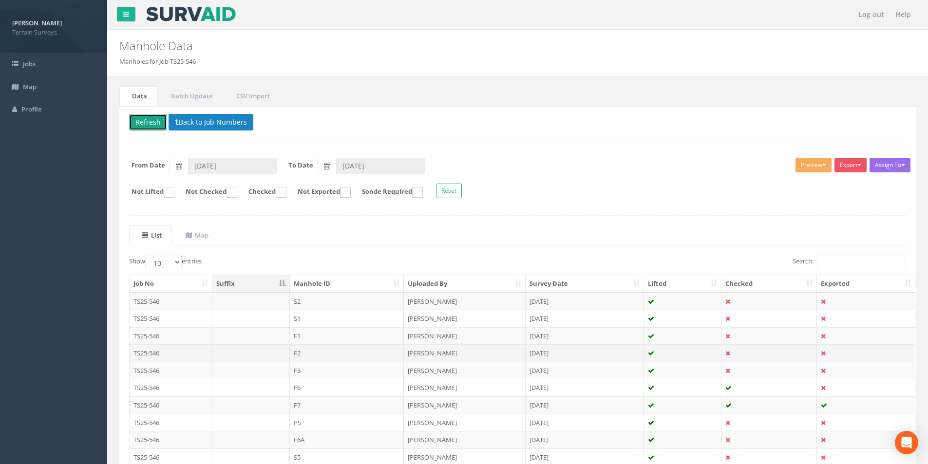
scroll to position [49, 0]
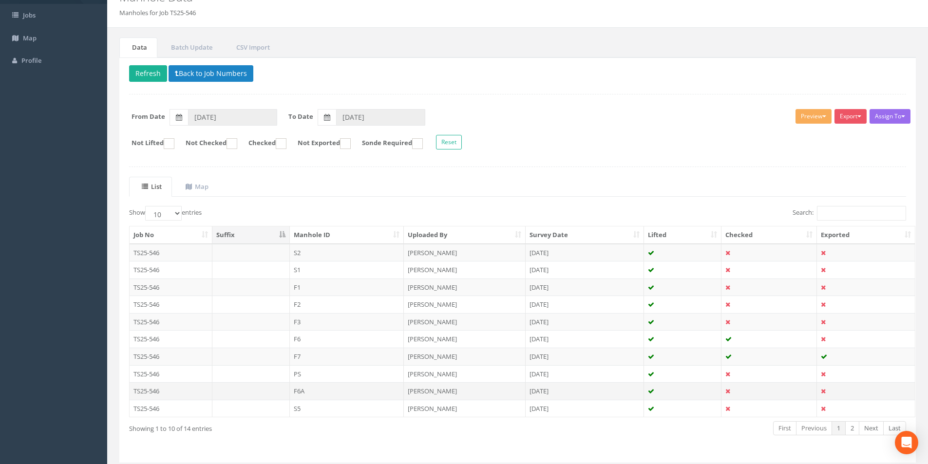
click at [318, 394] on td "F6A" at bounding box center [347, 391] width 115 height 18
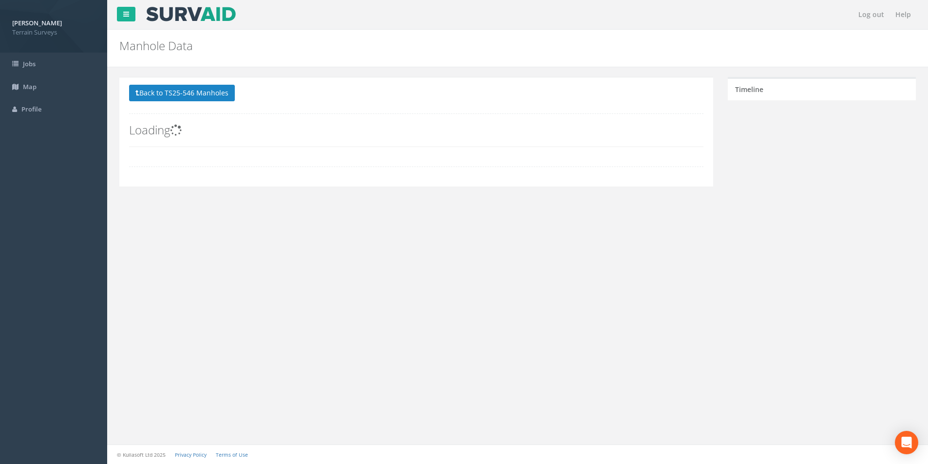
scroll to position [0, 0]
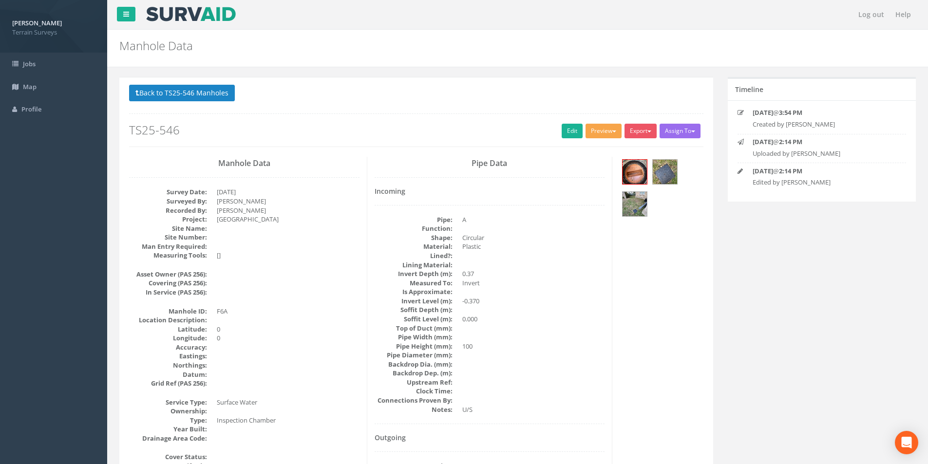
click at [599, 135] on button "Preview" at bounding box center [604, 131] width 36 height 15
click at [589, 166] on link "Terrain Manhole 3 Photo" at bounding box center [579, 168] width 87 height 15
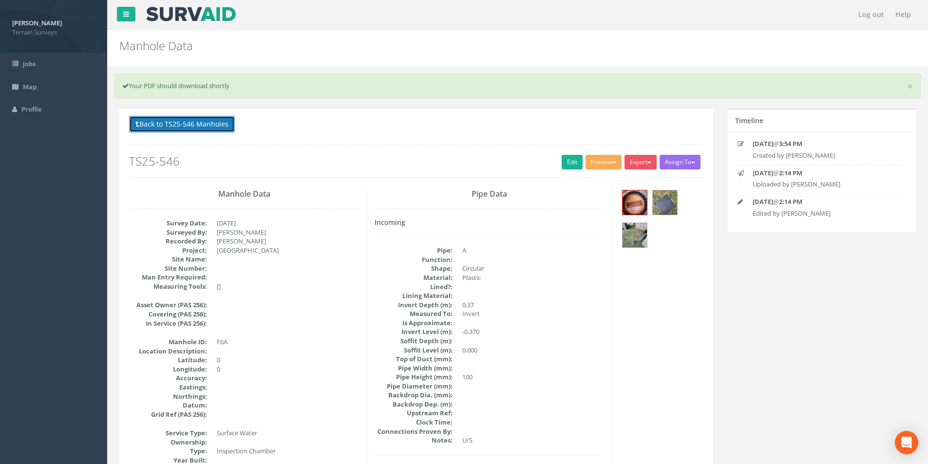
click at [203, 123] on button "Back to TS25-546 Manholes" at bounding box center [182, 124] width 106 height 17
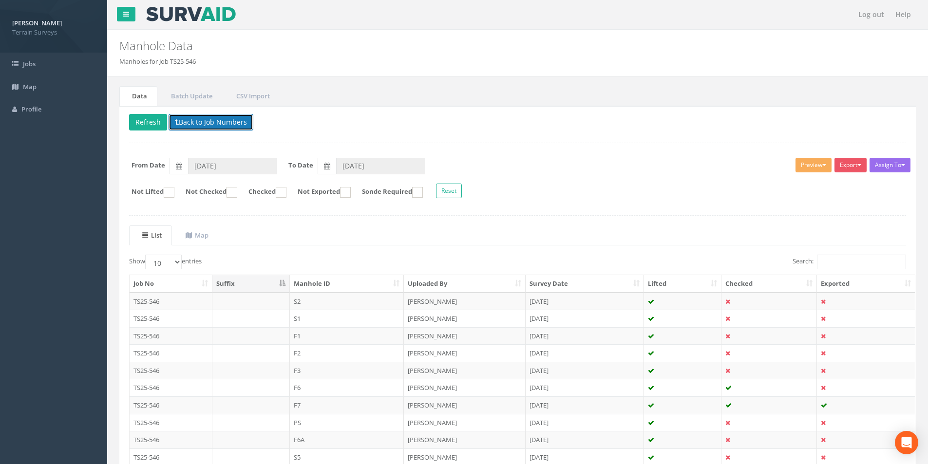
click at [203, 123] on button "Back to Job Numbers" at bounding box center [211, 122] width 85 height 17
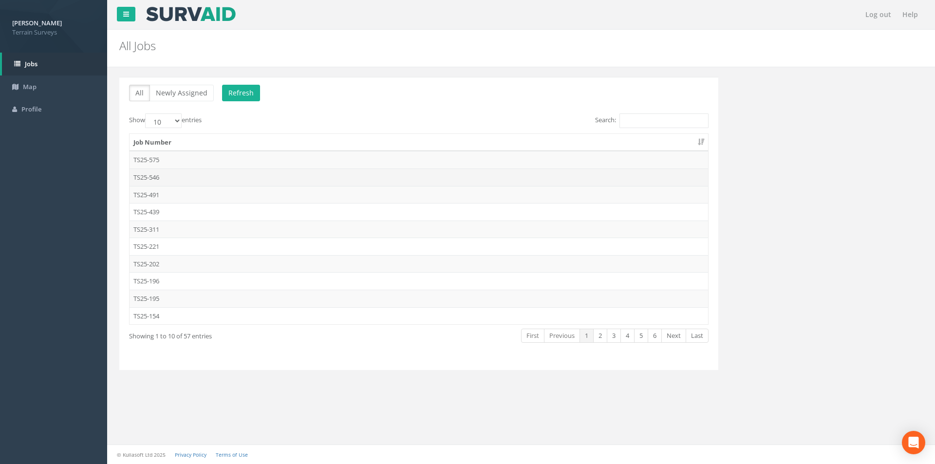
click at [172, 179] on td "TS25-546" at bounding box center [419, 178] width 579 height 18
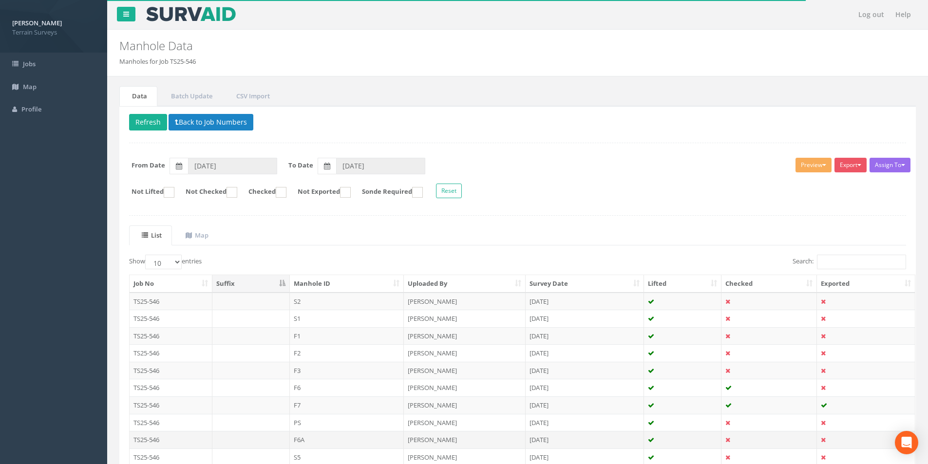
click at [374, 442] on td "F6A" at bounding box center [347, 440] width 115 height 18
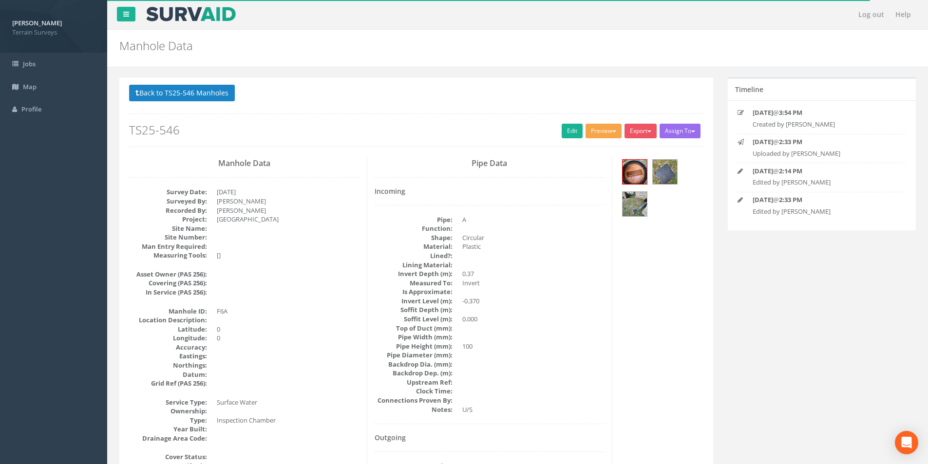
click at [609, 134] on button "Preview" at bounding box center [604, 131] width 36 height 15
click at [587, 166] on link "Terrain Manhole 3 Photo" at bounding box center [579, 168] width 87 height 15
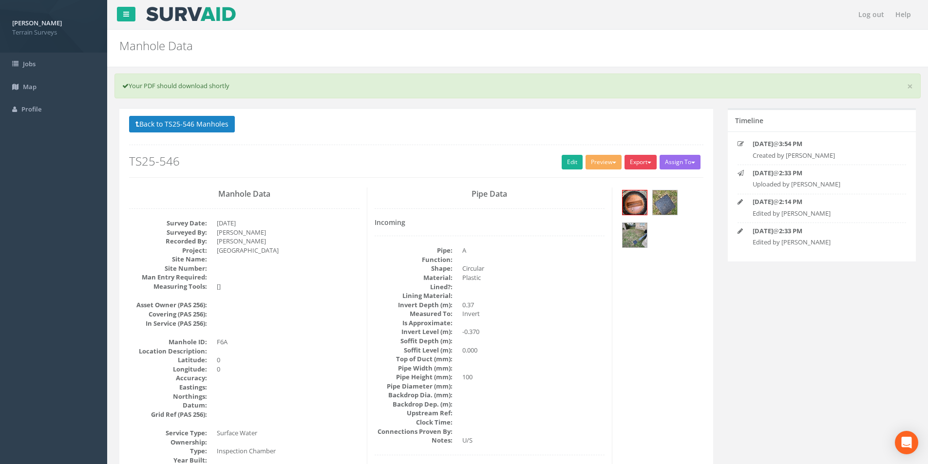
click at [640, 161] on button "Export" at bounding box center [641, 162] width 32 height 15
click at [613, 196] on link "Terrain Manhole 3 Photo" at bounding box center [614, 199] width 87 height 15
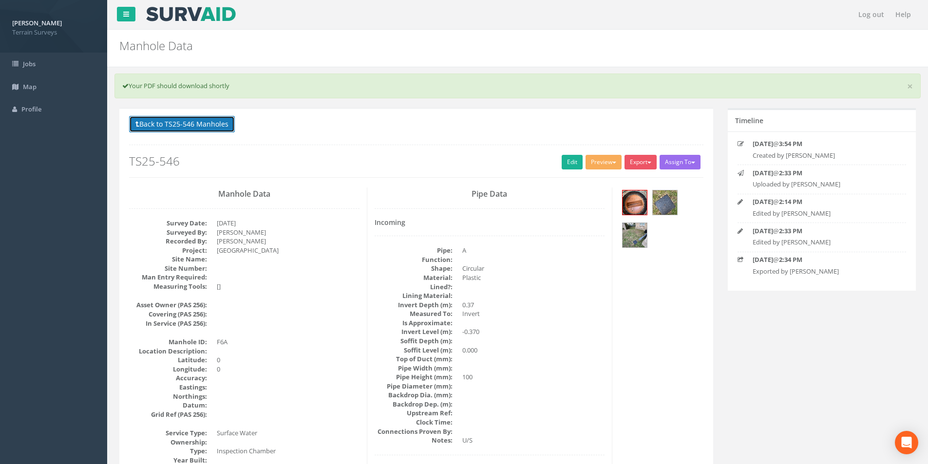
click at [218, 116] on button "Back to TS25-546 Manholes" at bounding box center [182, 124] width 106 height 17
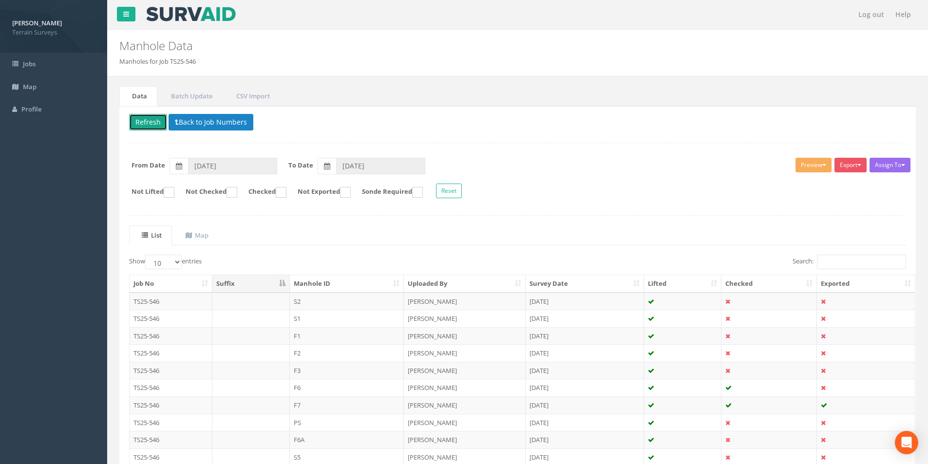
click at [156, 125] on button "Refresh" at bounding box center [148, 122] width 38 height 17
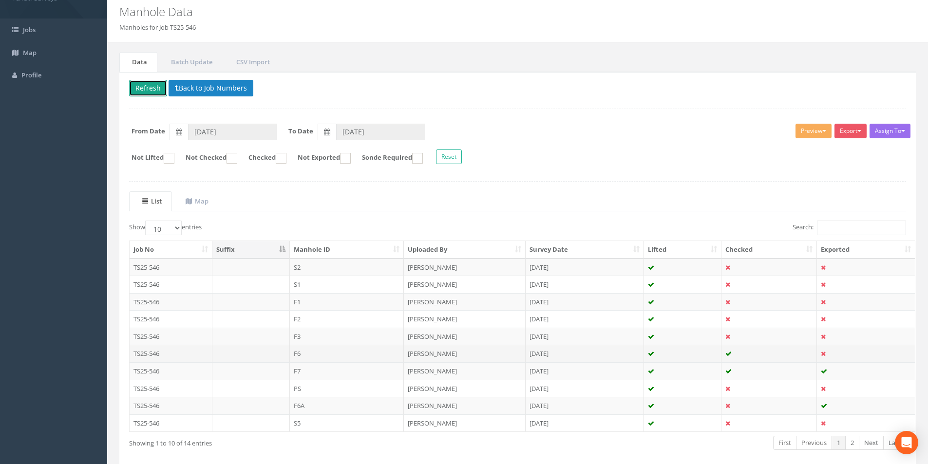
scroll to position [79, 0]
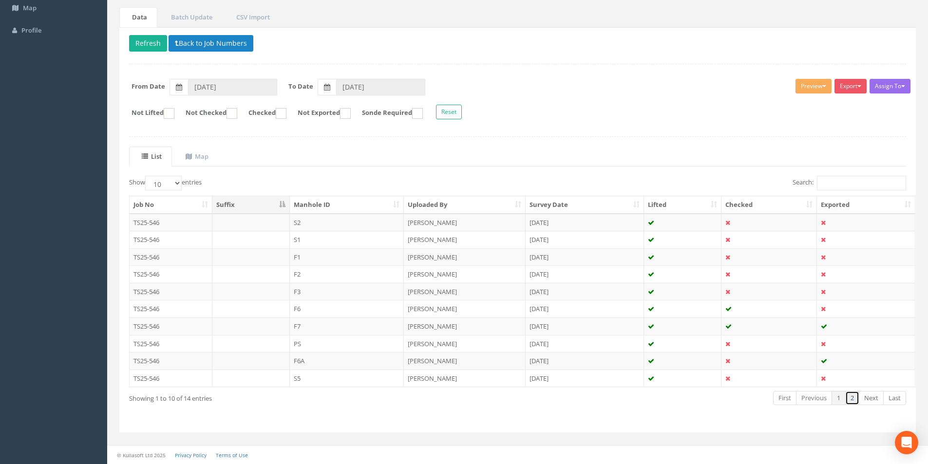
click at [849, 398] on link "2" at bounding box center [852, 398] width 14 height 14
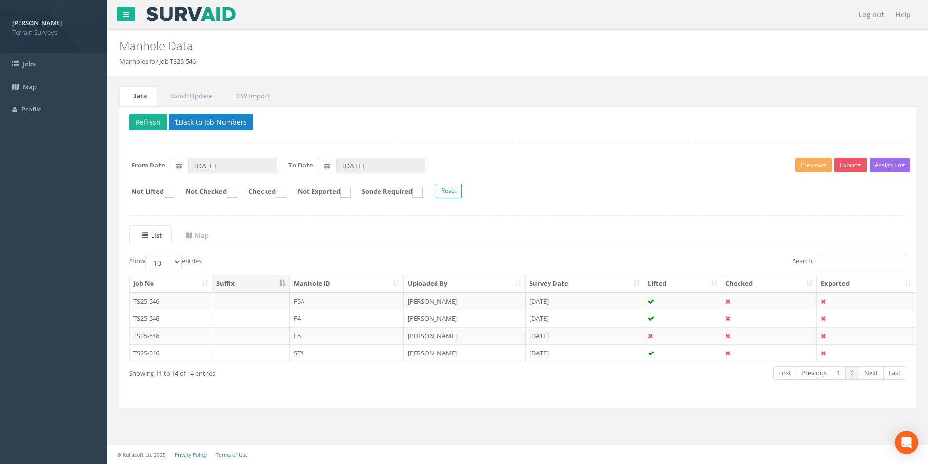
scroll to position [0, 0]
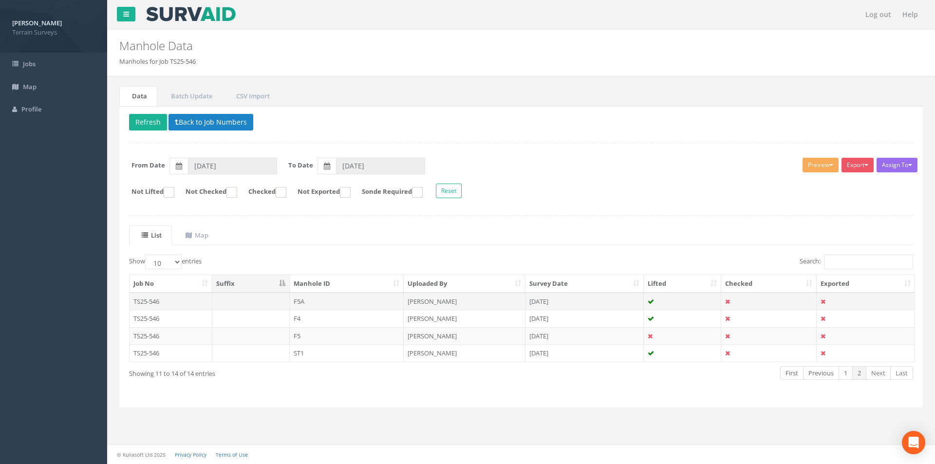
click at [345, 300] on td "F5A" at bounding box center [347, 302] width 115 height 18
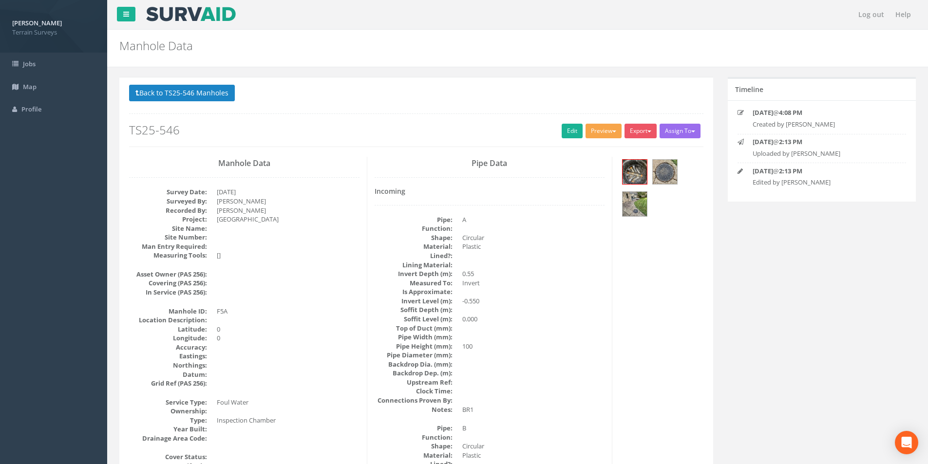
click at [598, 136] on button "Preview" at bounding box center [604, 131] width 36 height 15
click at [595, 164] on link "Terrain Manhole 3 Photo" at bounding box center [579, 168] width 87 height 15
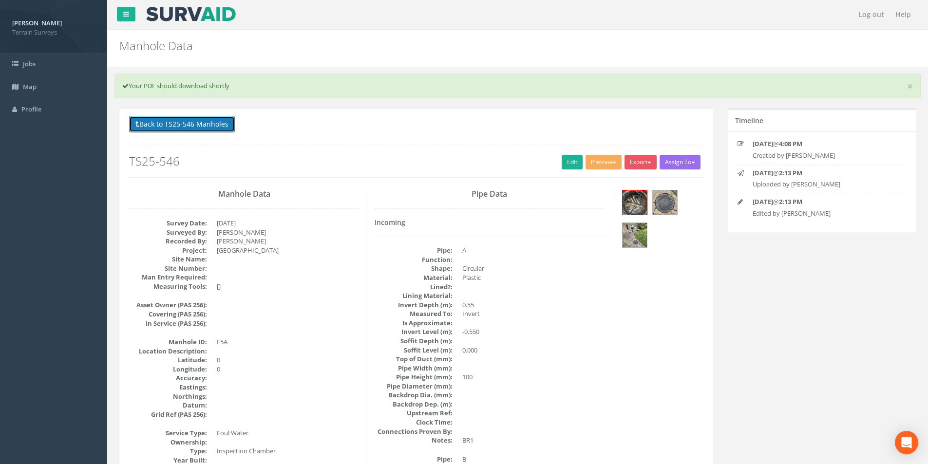
click at [202, 124] on button "Back to TS25-546 Manholes" at bounding box center [182, 124] width 106 height 17
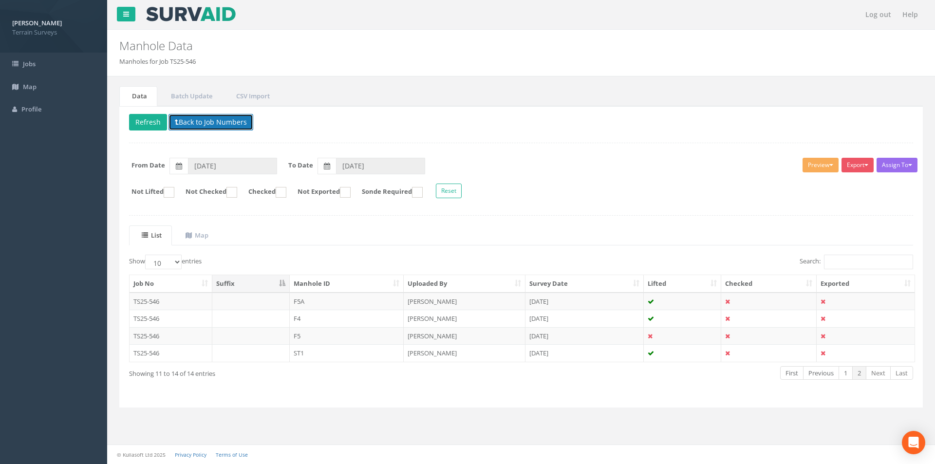
click at [231, 123] on button "Back to Job Numbers" at bounding box center [211, 122] width 85 height 17
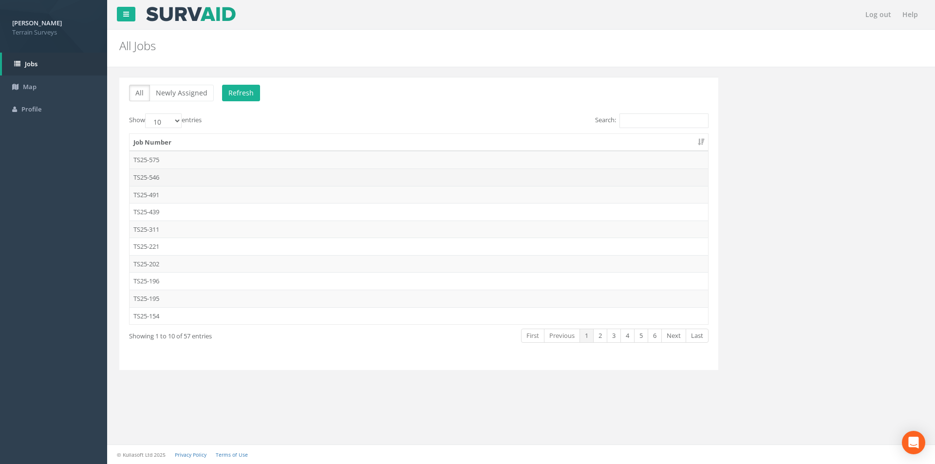
click at [176, 176] on td "TS25-546" at bounding box center [419, 178] width 579 height 18
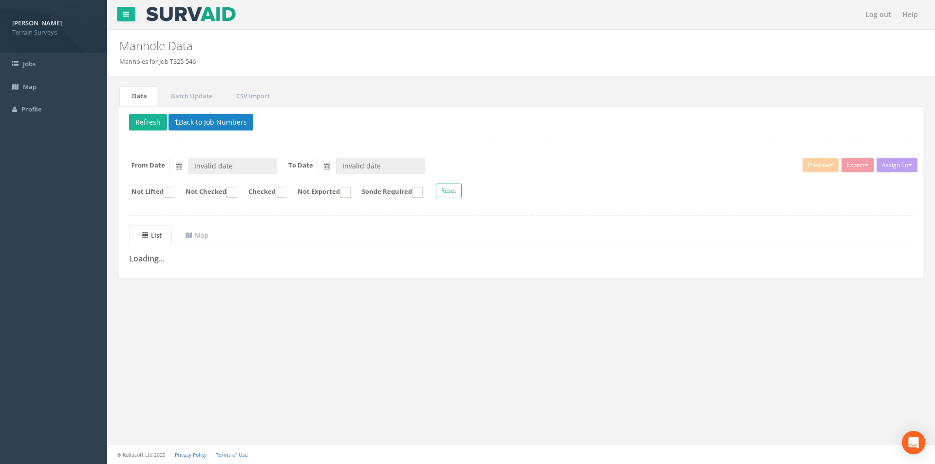
type input "[DATE]"
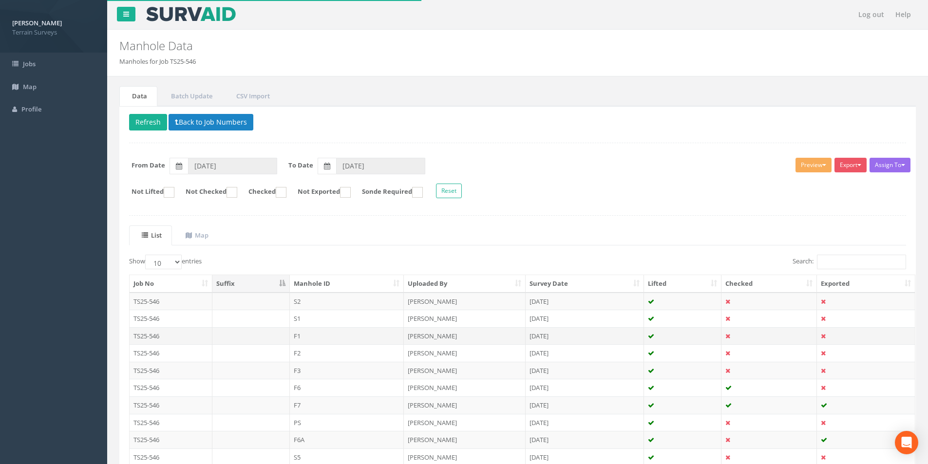
scroll to position [79, 0]
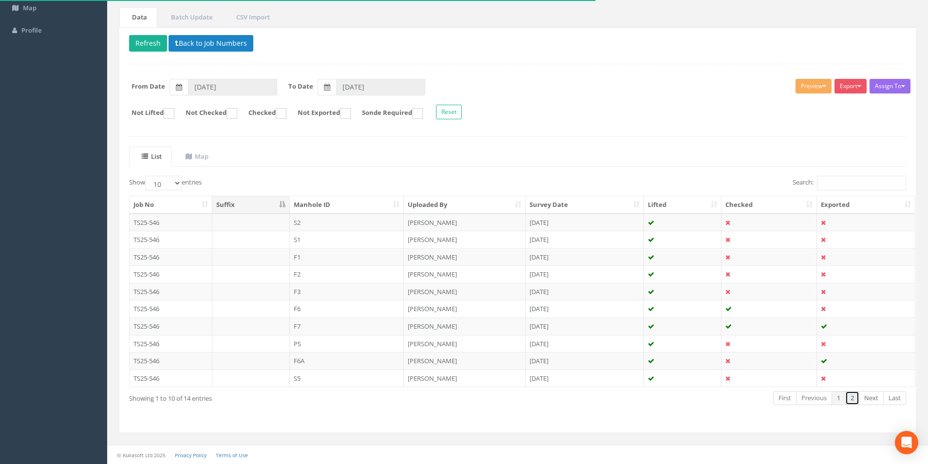
click at [850, 394] on link "2" at bounding box center [852, 398] width 14 height 14
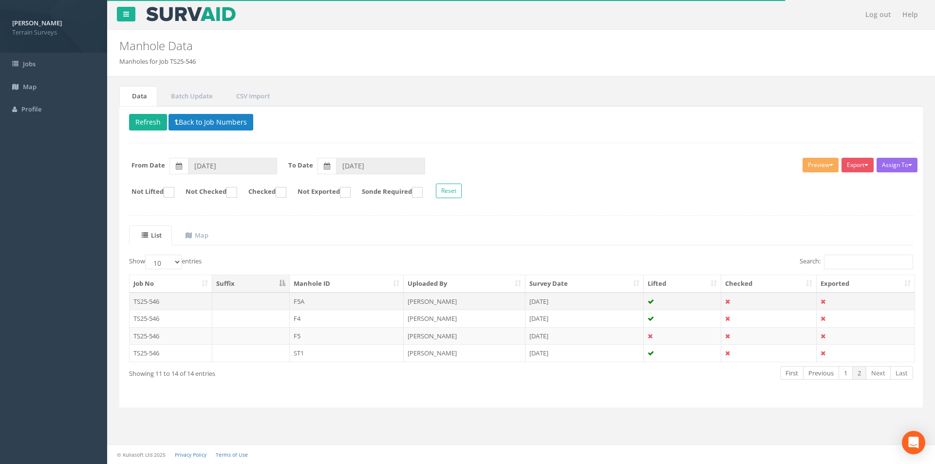
click at [689, 304] on td at bounding box center [683, 302] width 78 height 18
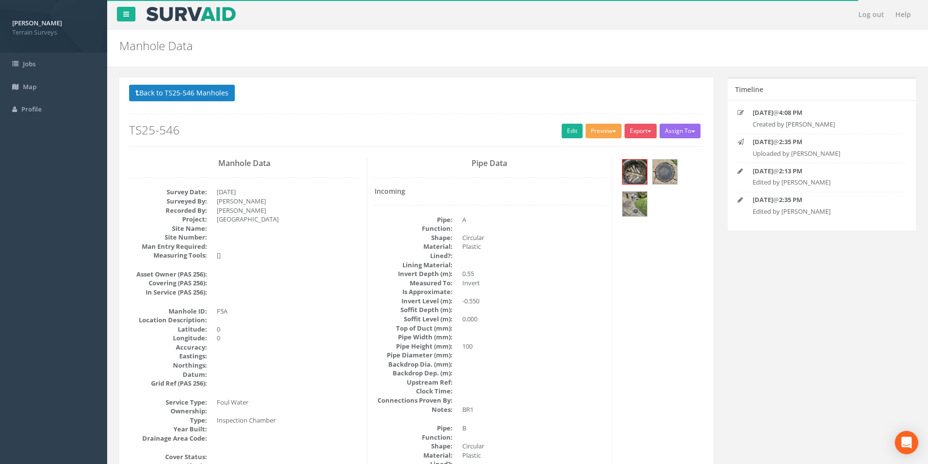
click at [611, 138] on button "Preview" at bounding box center [604, 131] width 36 height 15
click at [587, 170] on link "Terrain Manhole 3 Photo" at bounding box center [579, 168] width 87 height 15
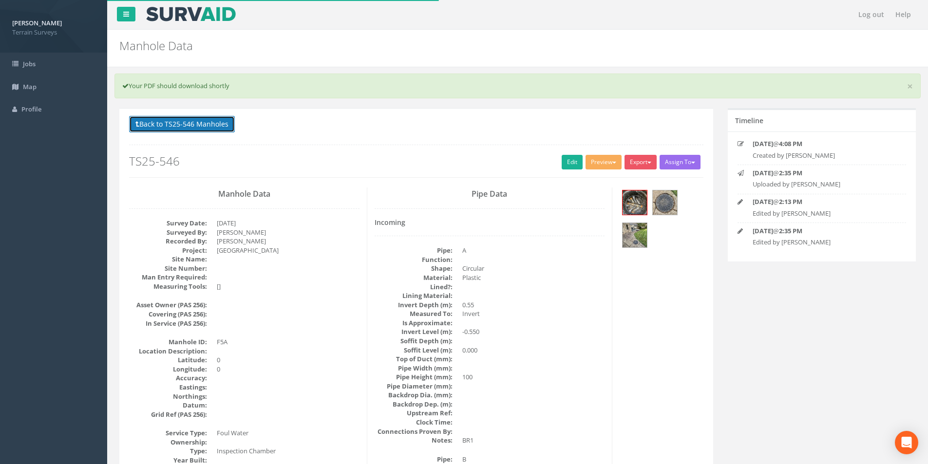
click at [178, 118] on button "Back to TS25-546 Manholes" at bounding box center [182, 124] width 106 height 17
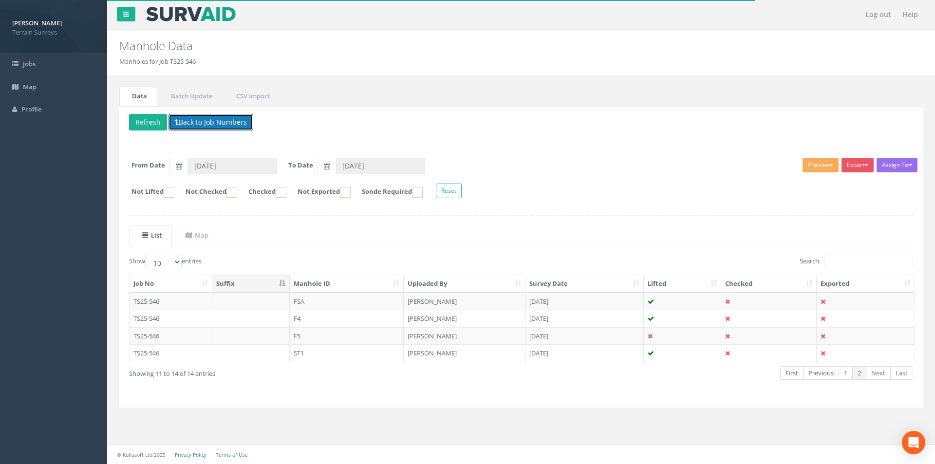
click at [208, 128] on button "Back to Job Numbers" at bounding box center [211, 122] width 85 height 17
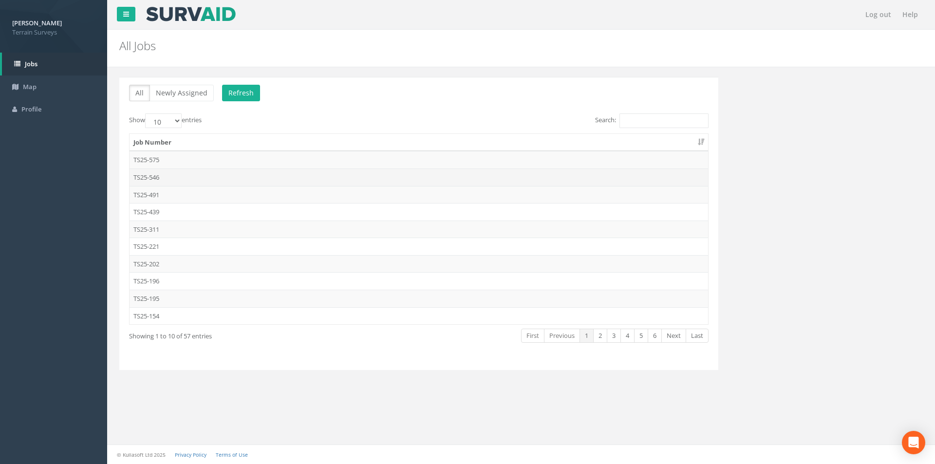
click at [165, 173] on td "TS25-546" at bounding box center [419, 178] width 579 height 18
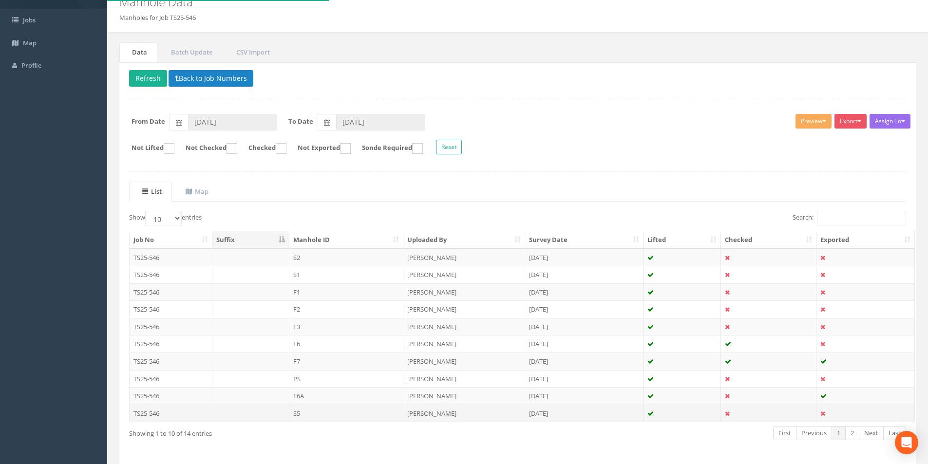
scroll to position [79, 0]
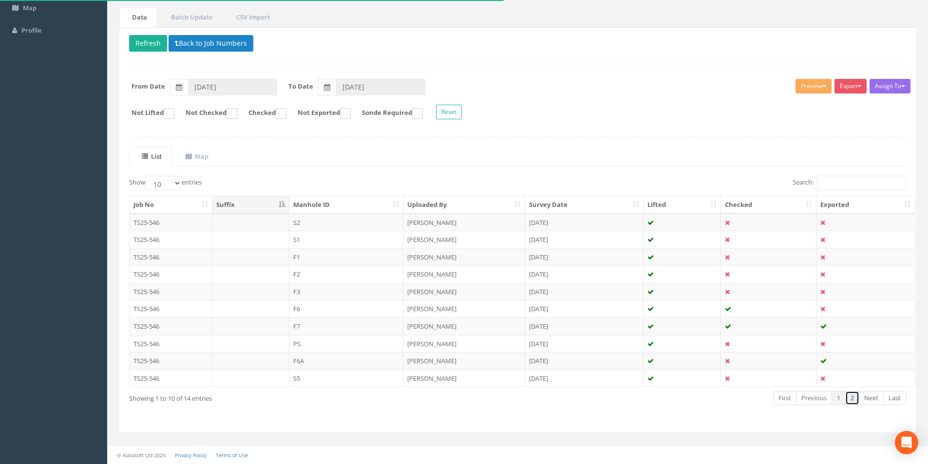
click at [851, 398] on link "2" at bounding box center [852, 398] width 14 height 14
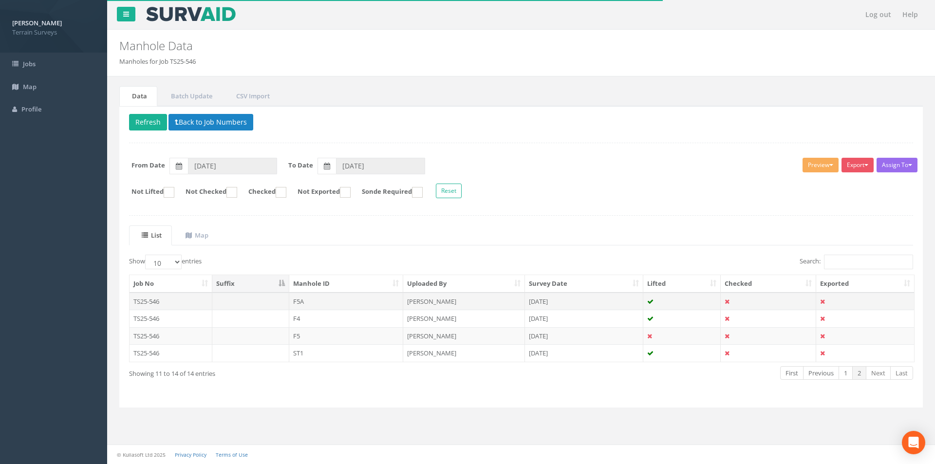
click at [355, 302] on td "F5A" at bounding box center [346, 302] width 115 height 18
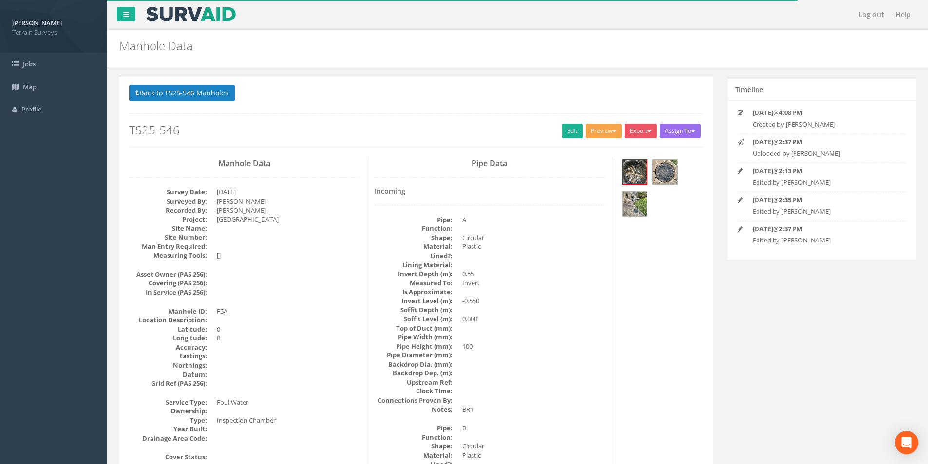
click at [606, 135] on button "Preview" at bounding box center [604, 131] width 36 height 15
click at [590, 167] on link "Terrain Manhole 3 Photo" at bounding box center [579, 168] width 87 height 15
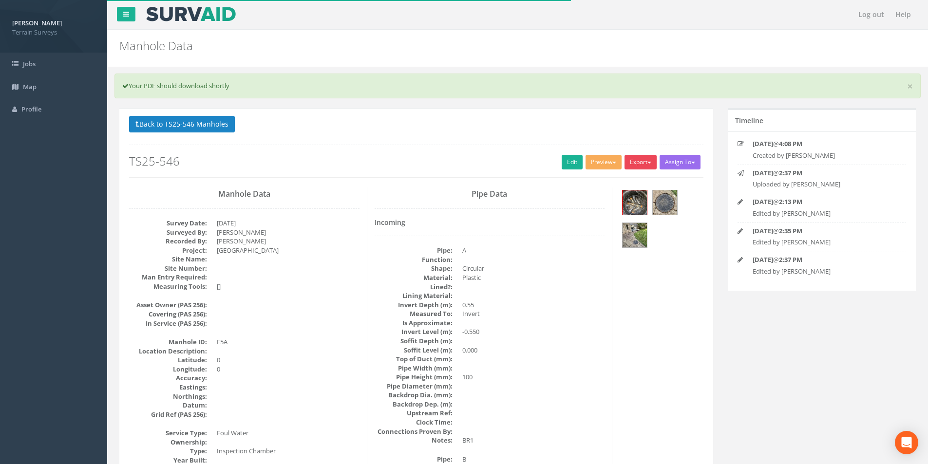
click at [638, 163] on button "Export" at bounding box center [641, 162] width 32 height 15
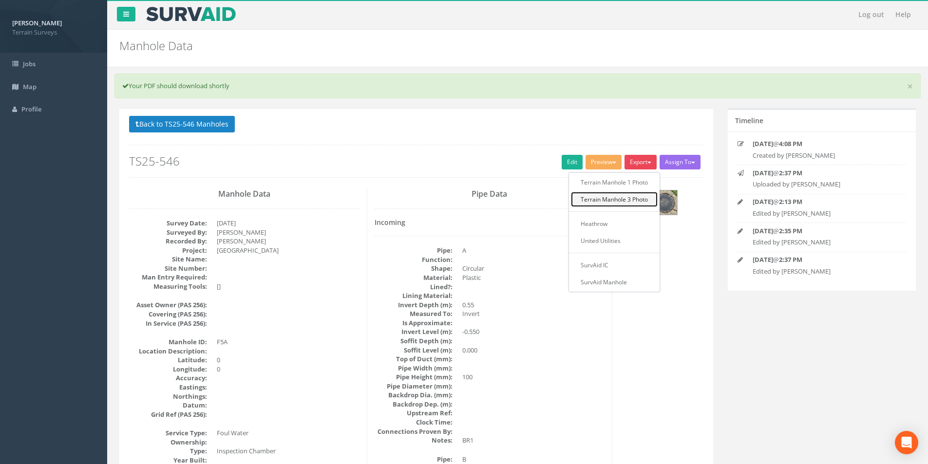
click at [630, 196] on link "Terrain Manhole 3 Photo" at bounding box center [614, 199] width 87 height 15
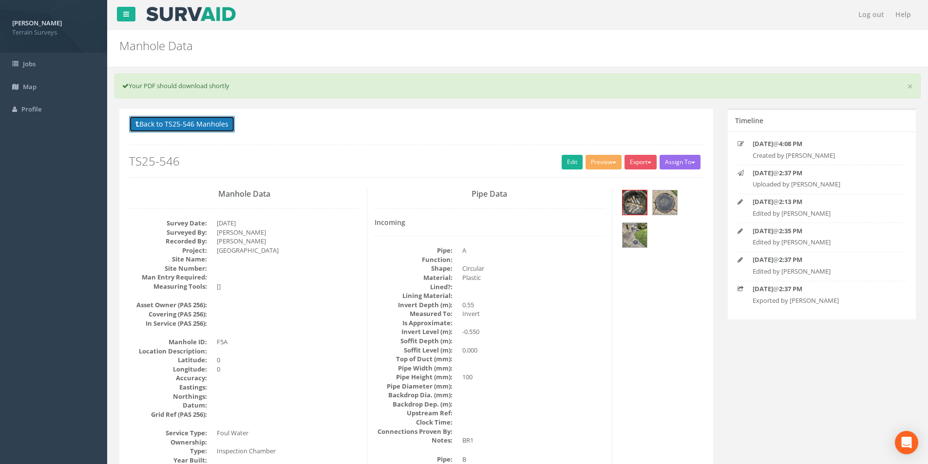
click at [194, 127] on button "Back to TS25-546 Manholes" at bounding box center [182, 124] width 106 height 17
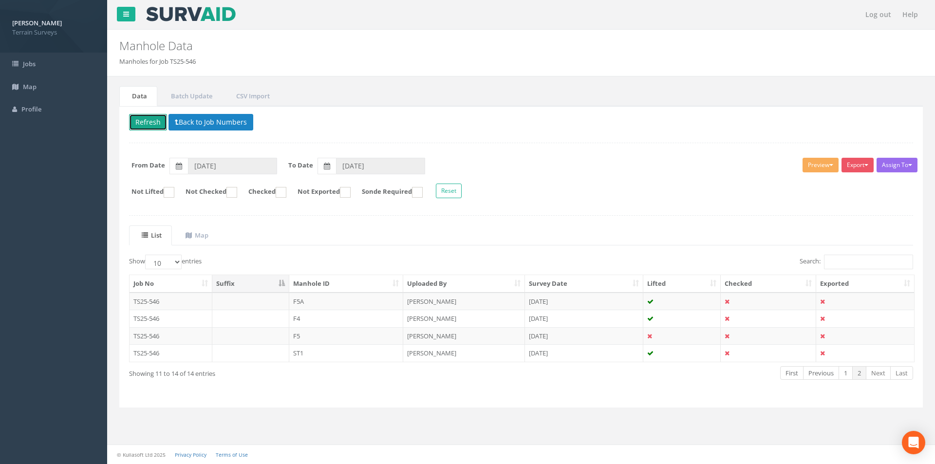
click at [145, 123] on button "Refresh" at bounding box center [148, 122] width 38 height 17
click at [247, 303] on td at bounding box center [250, 302] width 77 height 18
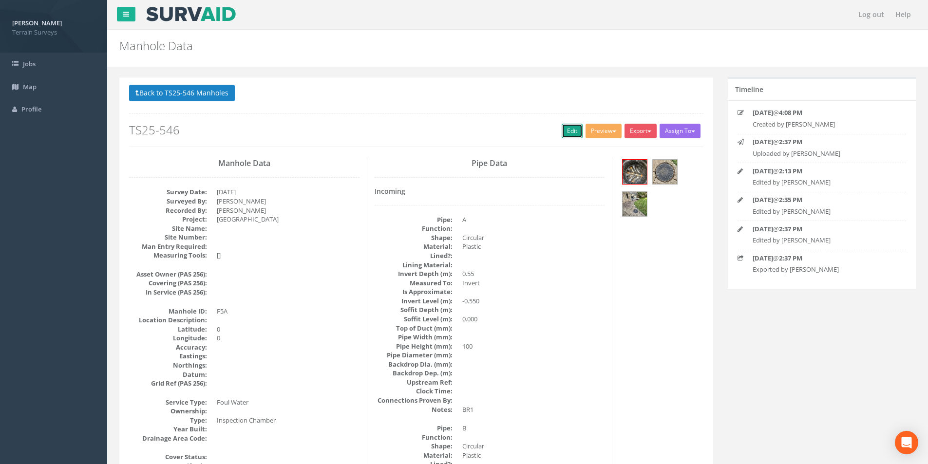
click at [569, 127] on link "Edit" at bounding box center [572, 131] width 21 height 15
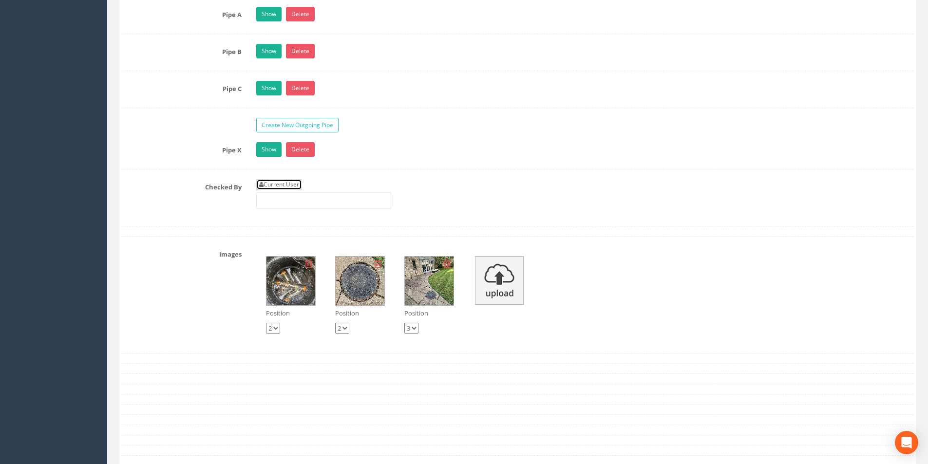
click at [281, 186] on link "Current User" at bounding box center [279, 184] width 46 height 11
type input "[PERSON_NAME]"
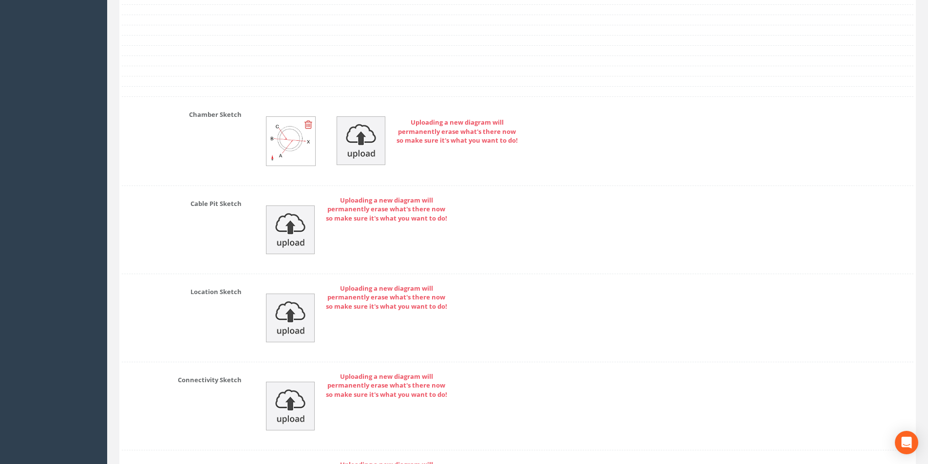
scroll to position [2150, 0]
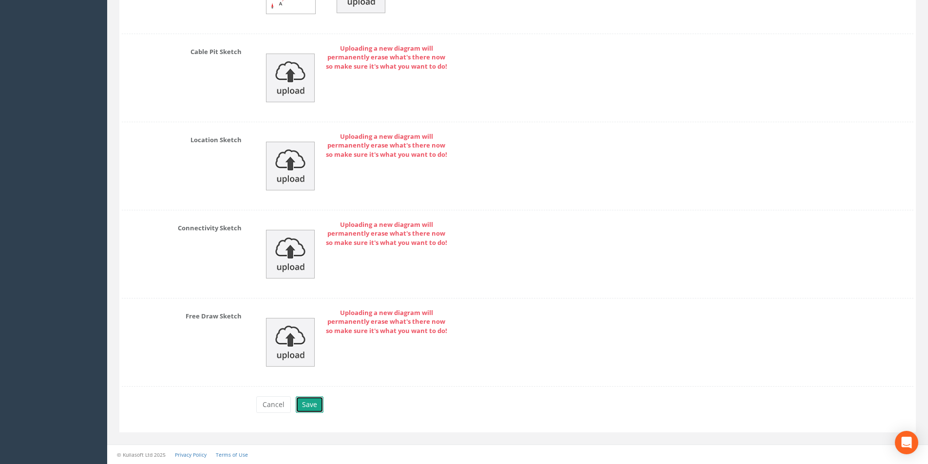
click at [314, 405] on button "Save" at bounding box center [310, 405] width 28 height 17
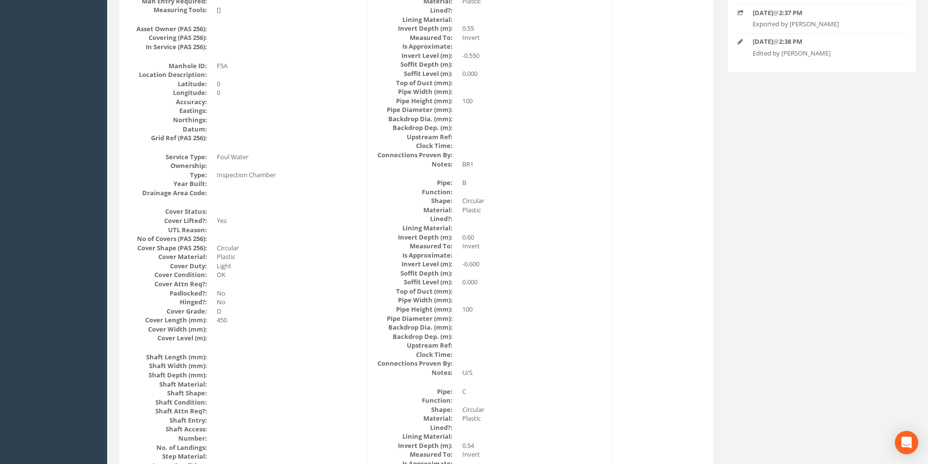
scroll to position [0, 0]
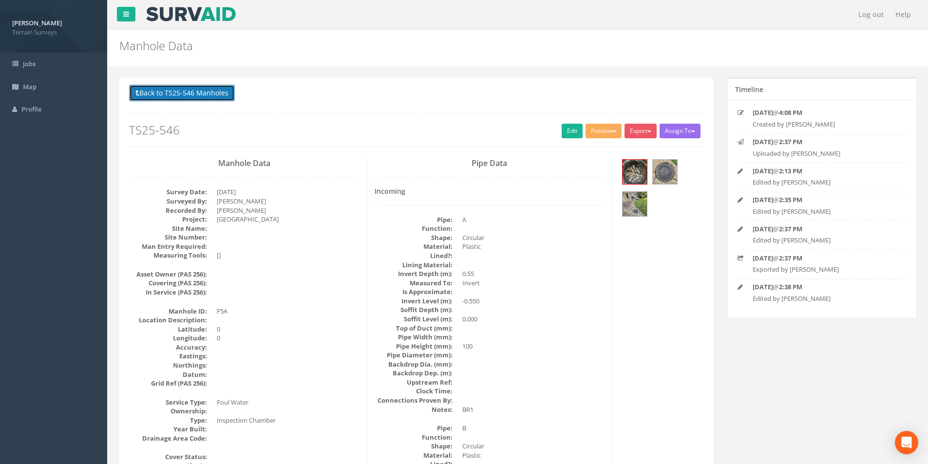
click at [192, 94] on button "Back to TS25-546 Manholes" at bounding box center [182, 93] width 106 height 17
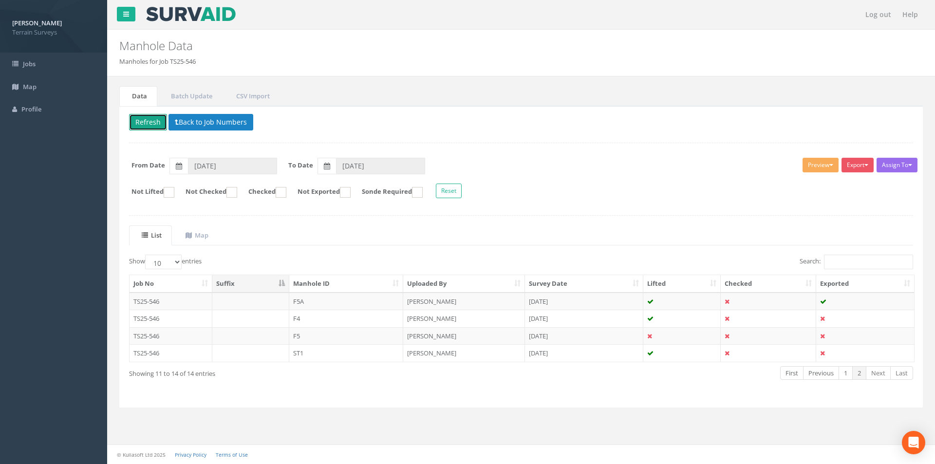
click at [145, 122] on button "Refresh" at bounding box center [148, 122] width 38 height 17
click at [314, 334] on td "F5" at bounding box center [346, 336] width 115 height 18
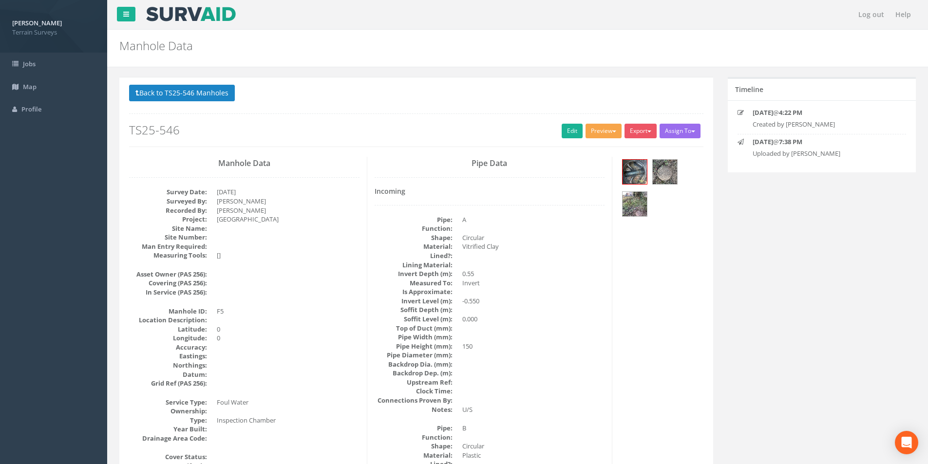
click at [597, 133] on button "Preview" at bounding box center [604, 131] width 36 height 15
click at [594, 169] on link "Terrain Manhole 3 Photo" at bounding box center [579, 168] width 87 height 15
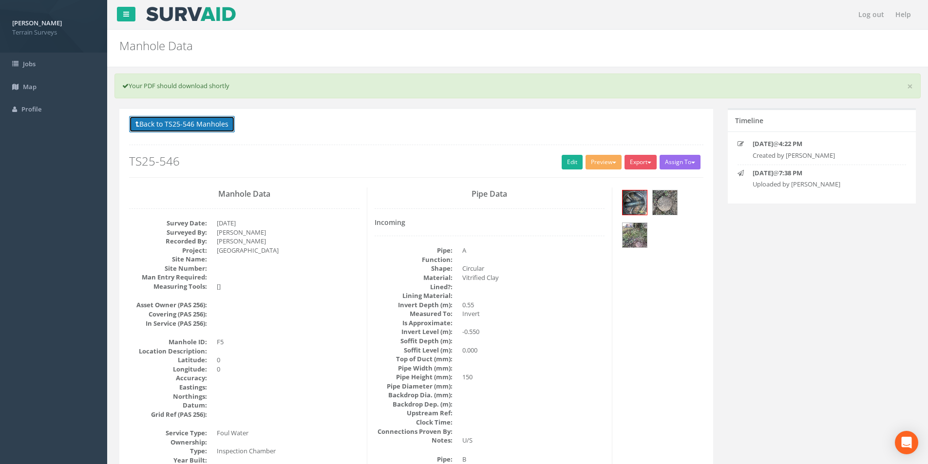
click at [176, 123] on button "Back to TS25-546 Manholes" at bounding box center [182, 124] width 106 height 17
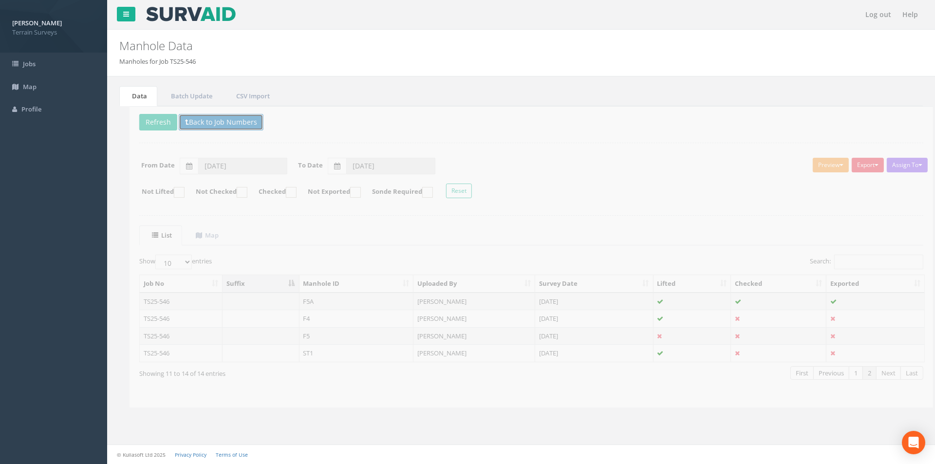
click at [188, 121] on button "Back to Job Numbers" at bounding box center [211, 122] width 85 height 17
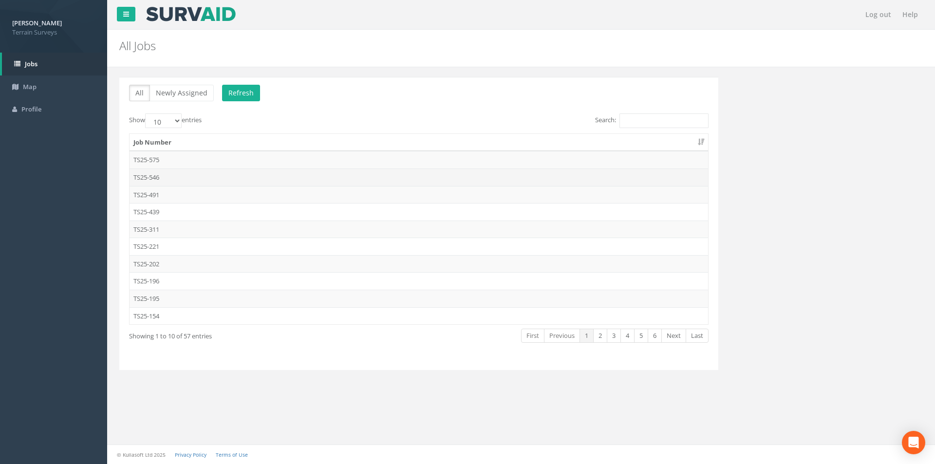
click at [163, 179] on td "TS25-546" at bounding box center [419, 178] width 579 height 18
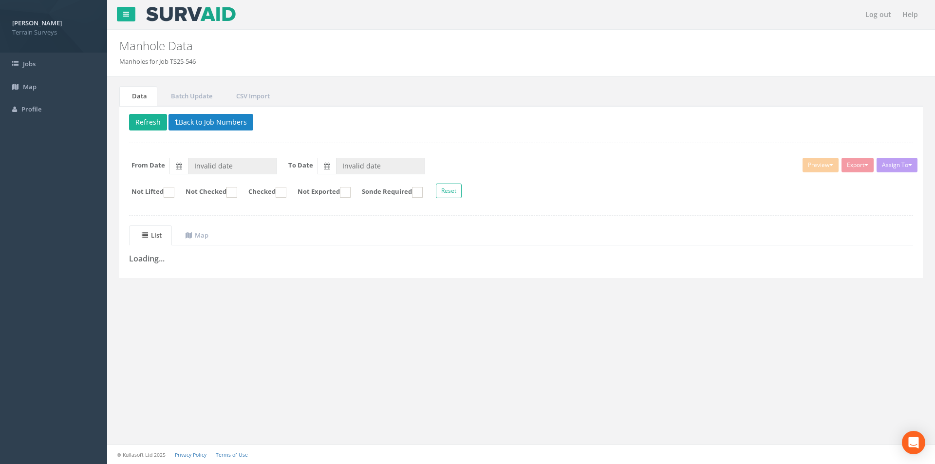
type input "[DATE]"
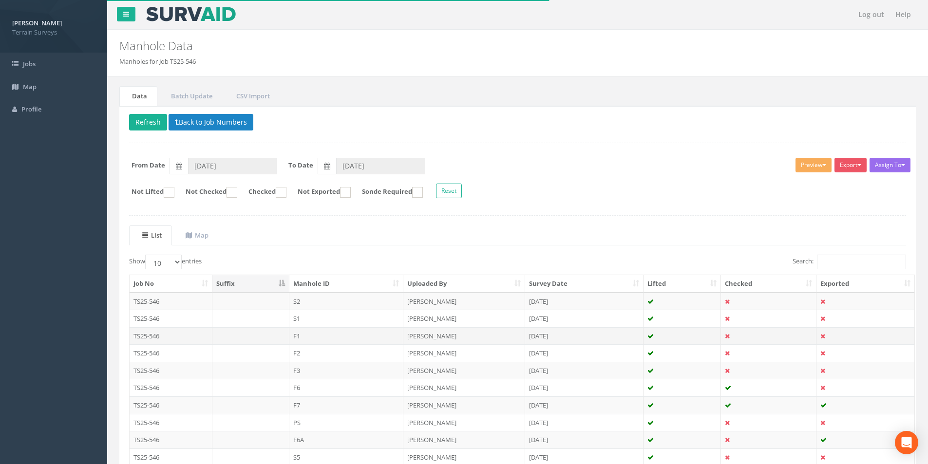
scroll to position [49, 0]
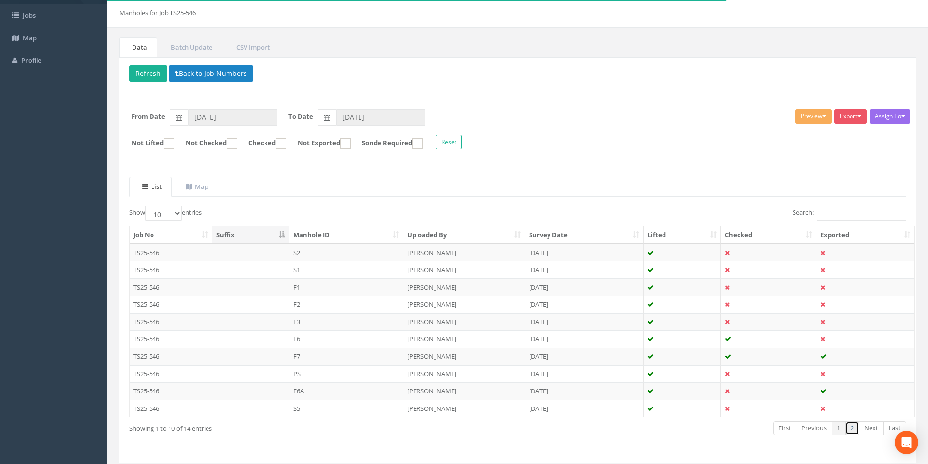
click at [855, 426] on link "2" at bounding box center [852, 428] width 14 height 14
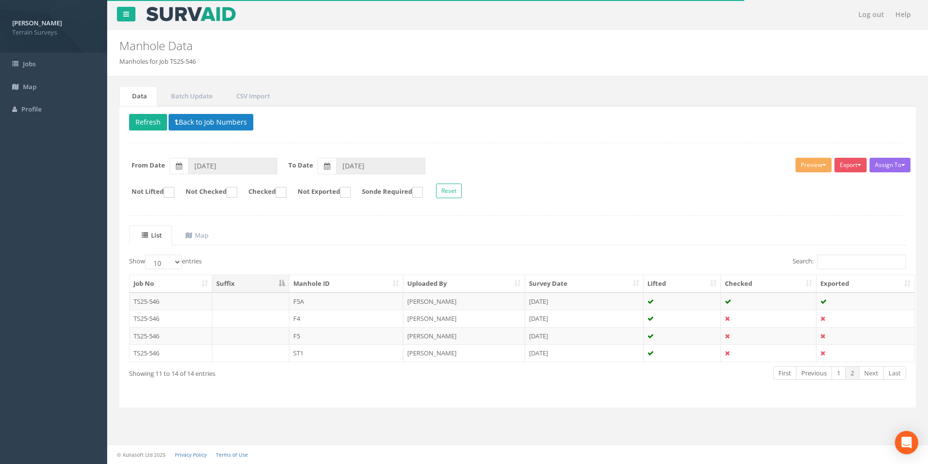
scroll to position [0, 0]
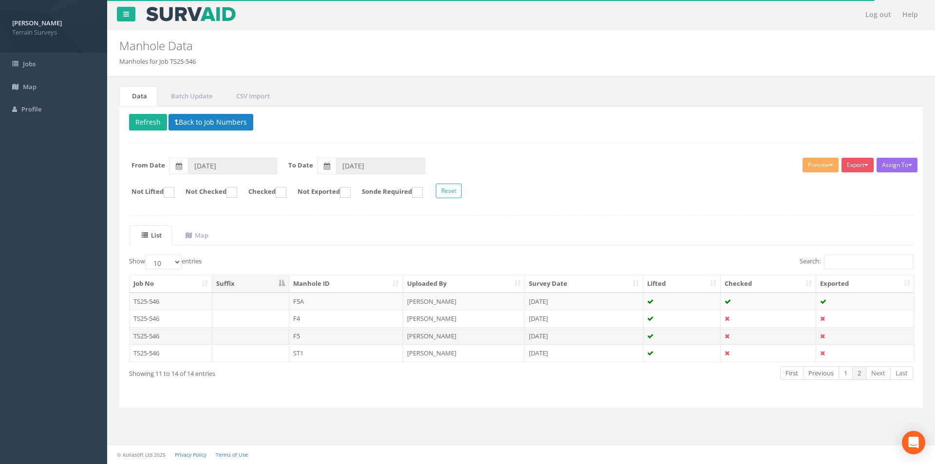
click at [417, 337] on td "[PERSON_NAME]" at bounding box center [464, 336] width 122 height 18
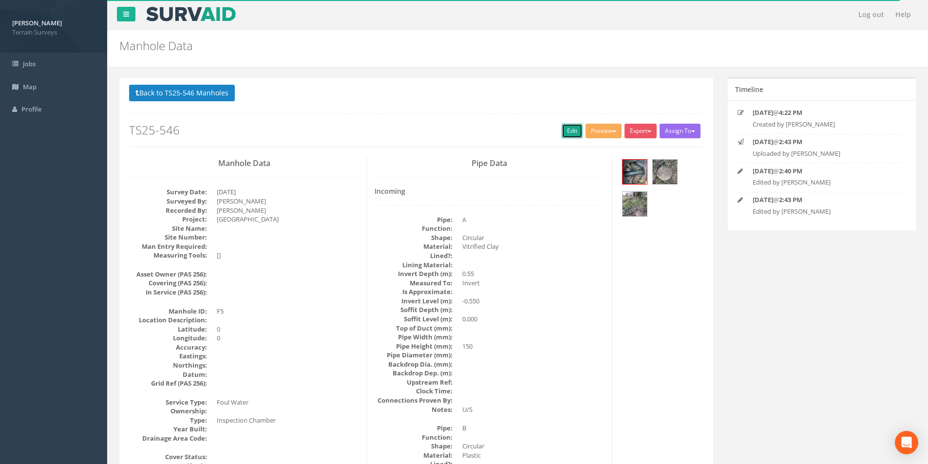
click at [562, 134] on link "Edit" at bounding box center [572, 131] width 21 height 15
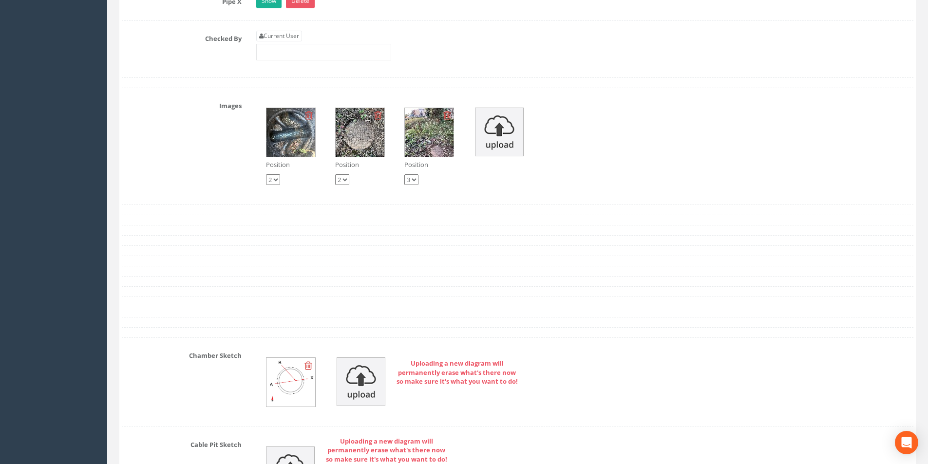
scroll to position [1657, 0]
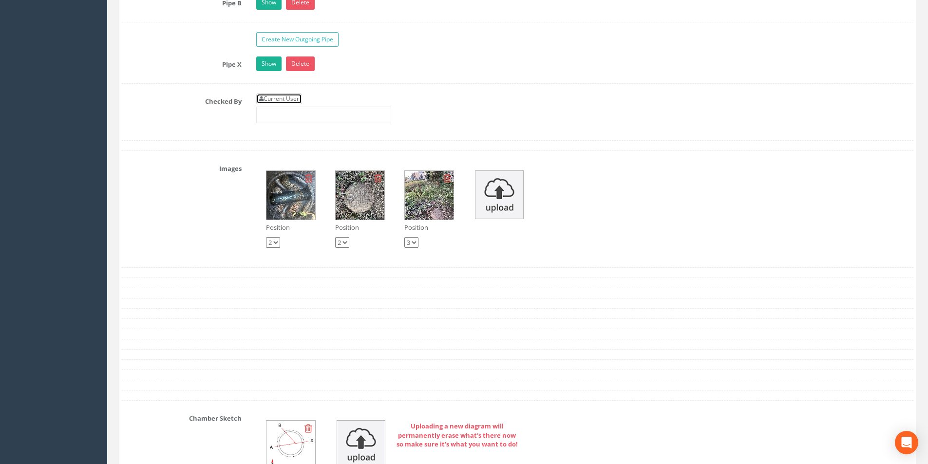
click at [283, 95] on link "Current User" at bounding box center [279, 99] width 46 height 11
type input "[PERSON_NAME]"
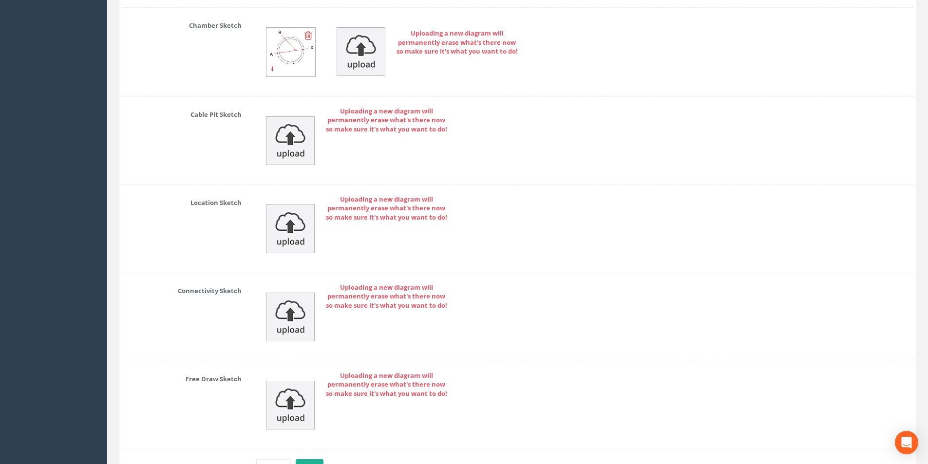
scroll to position [2113, 0]
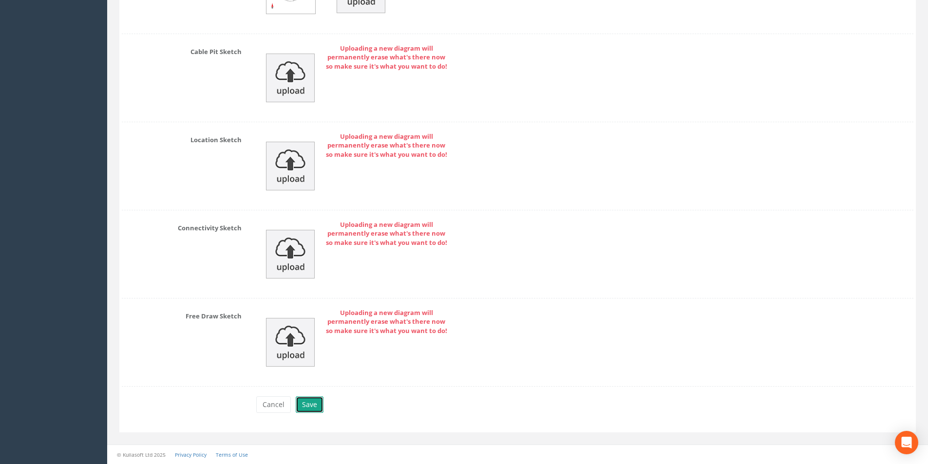
click at [299, 405] on button "Save" at bounding box center [310, 405] width 28 height 17
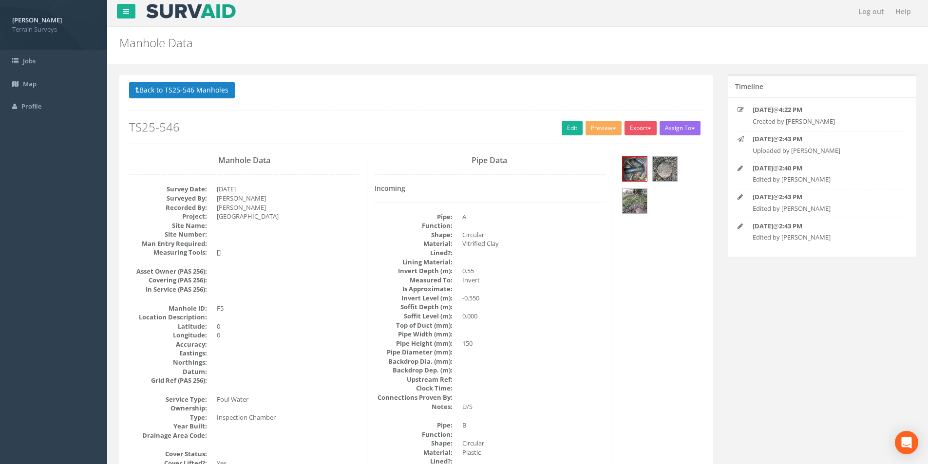
scroll to position [0, 0]
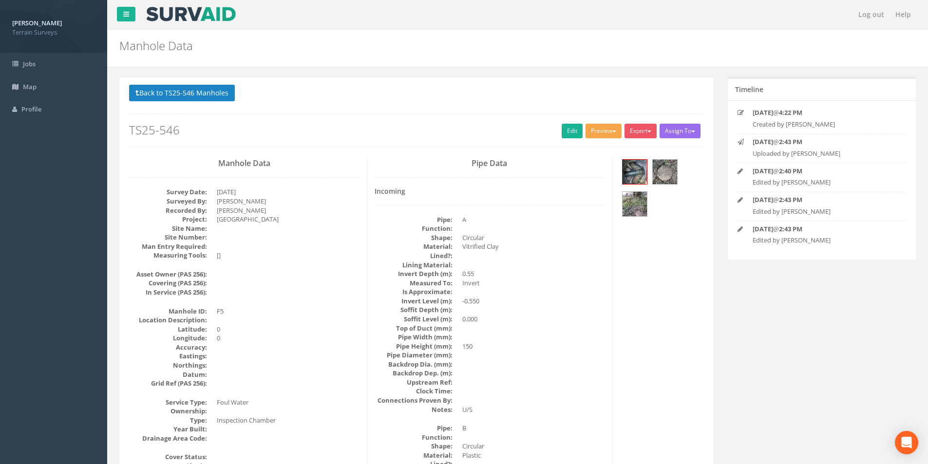
click at [599, 134] on button "Preview" at bounding box center [604, 131] width 36 height 15
click at [590, 165] on link "Terrain Manhole 3 Photo" at bounding box center [579, 168] width 87 height 15
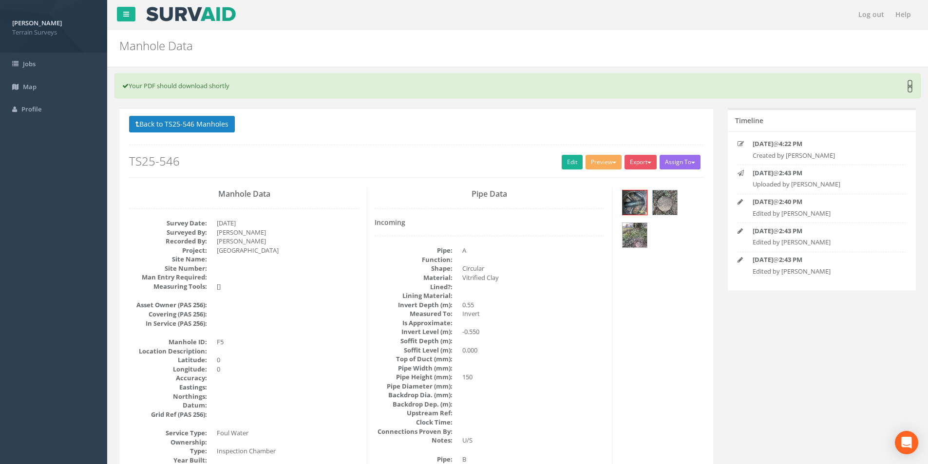
click at [910, 84] on link "×" at bounding box center [910, 86] width 6 height 10
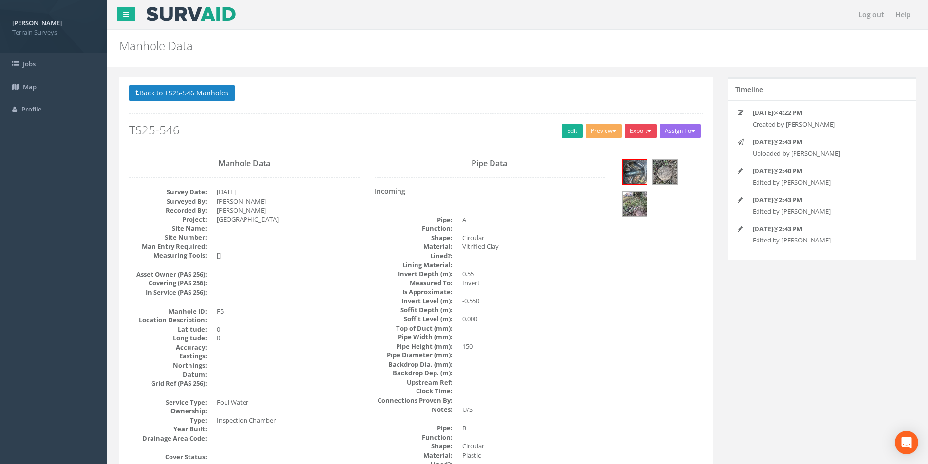
click at [639, 126] on button "Export" at bounding box center [641, 131] width 32 height 15
click at [623, 162] on link "Terrain Manhole 3 Photo" at bounding box center [614, 168] width 87 height 15
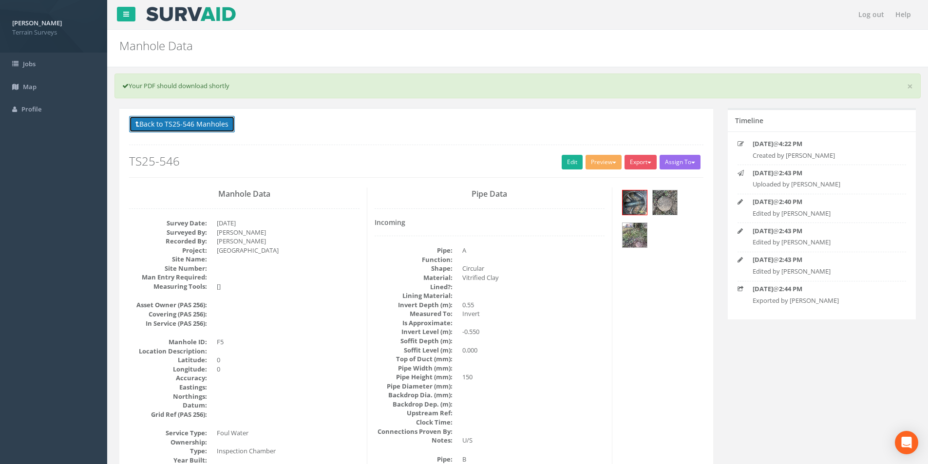
click at [219, 123] on button "Back to TS25-546 Manholes" at bounding box center [182, 124] width 106 height 17
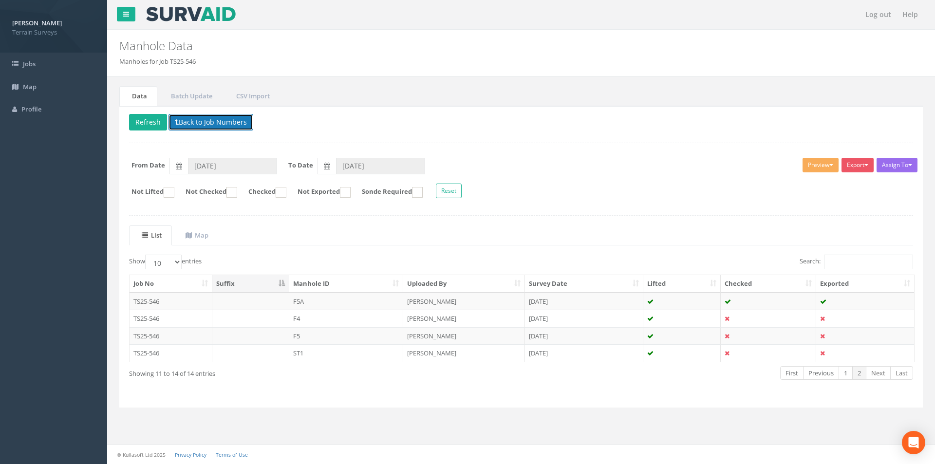
click at [185, 121] on button "Back to Job Numbers" at bounding box center [211, 122] width 85 height 17
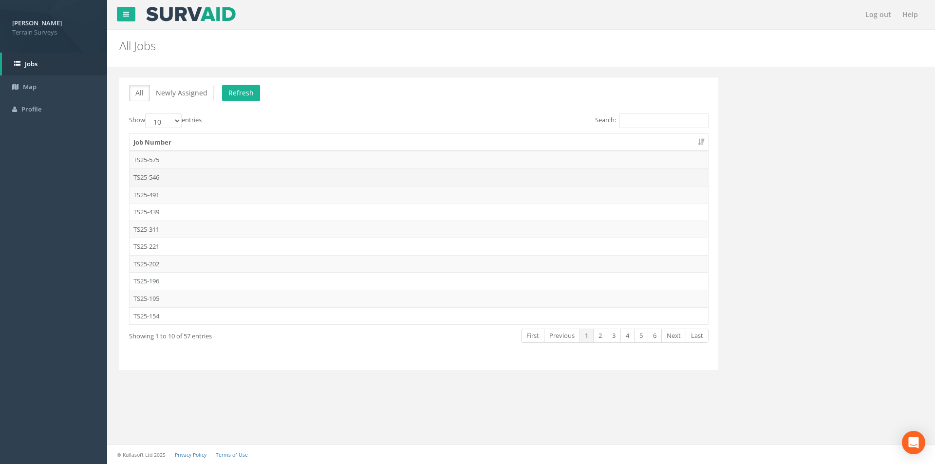
click at [168, 179] on td "TS25-546" at bounding box center [419, 178] width 579 height 18
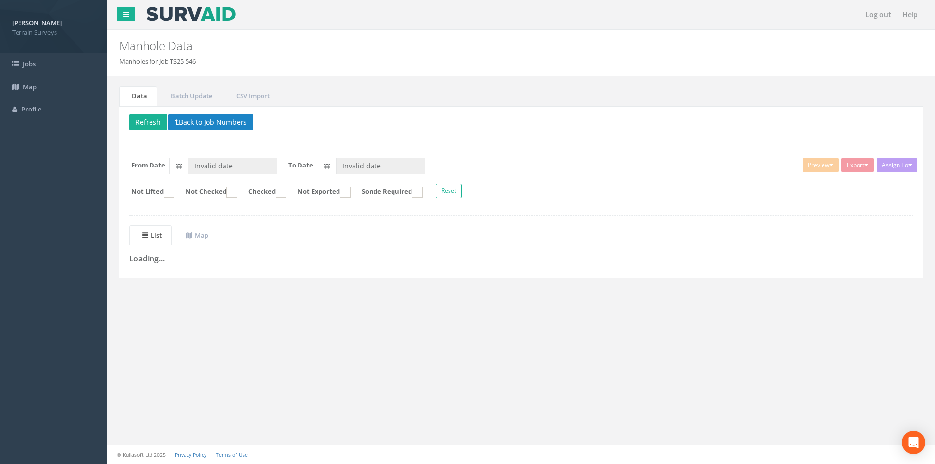
type input "[DATE]"
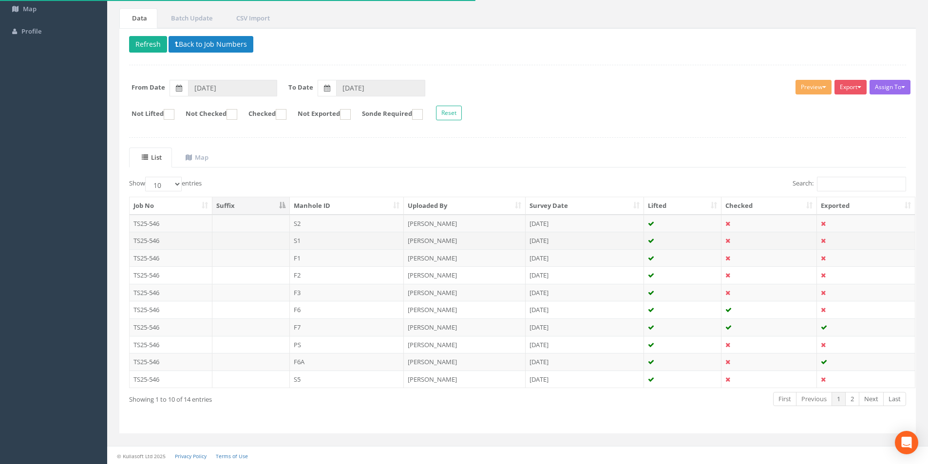
scroll to position [79, 0]
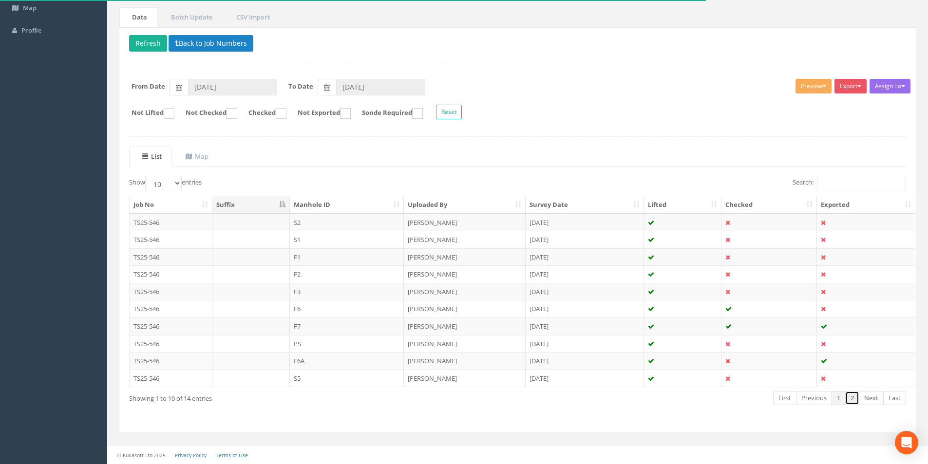
click at [855, 403] on link "2" at bounding box center [852, 398] width 14 height 14
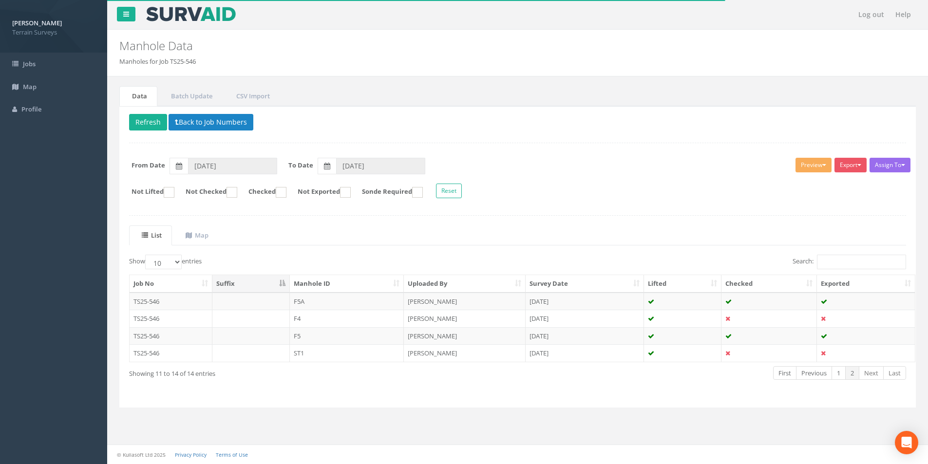
scroll to position [0, 0]
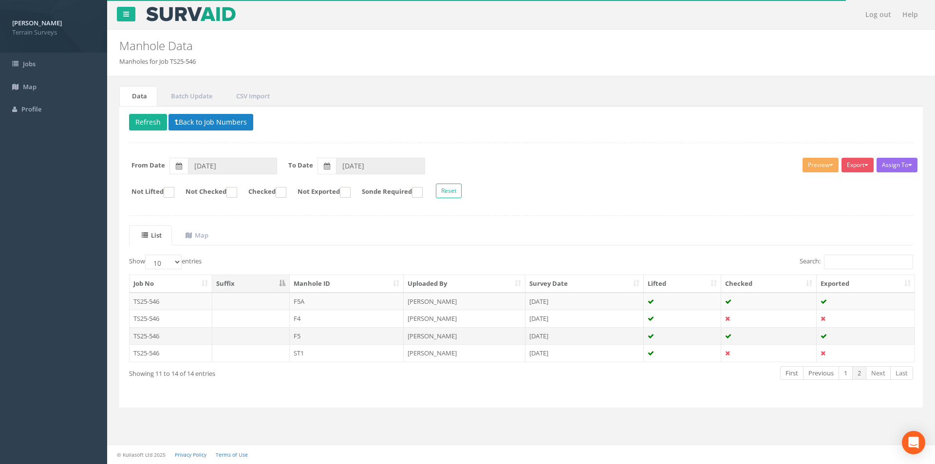
click at [371, 335] on td "F5" at bounding box center [347, 336] width 115 height 18
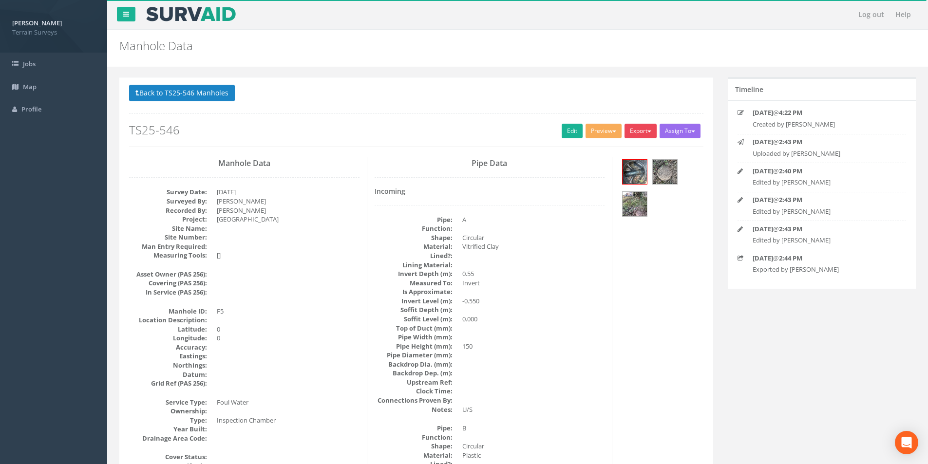
click at [640, 130] on button "Export" at bounding box center [641, 131] width 32 height 15
click at [626, 167] on link "Terrain Manhole 3 Photo" at bounding box center [614, 168] width 87 height 15
